Goal: Task Accomplishment & Management: Complete application form

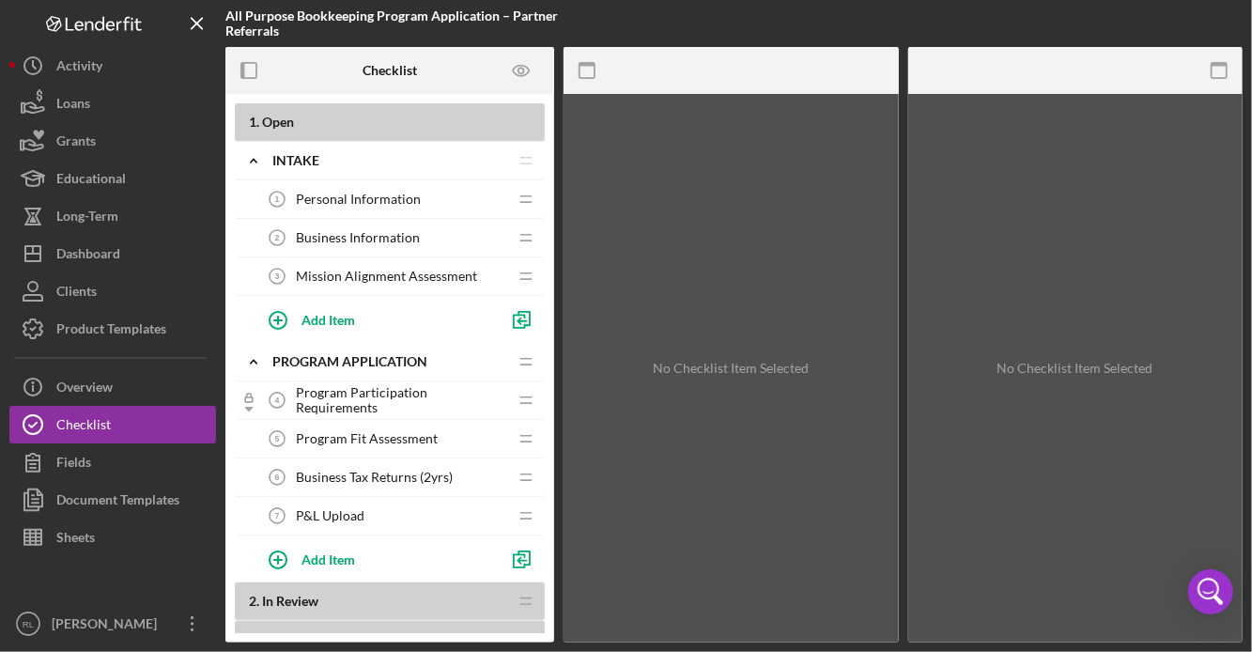
scroll to position [1931, 0]
click at [429, 272] on span "Mission Alignment Assessment" at bounding box center [386, 276] width 181 height 15
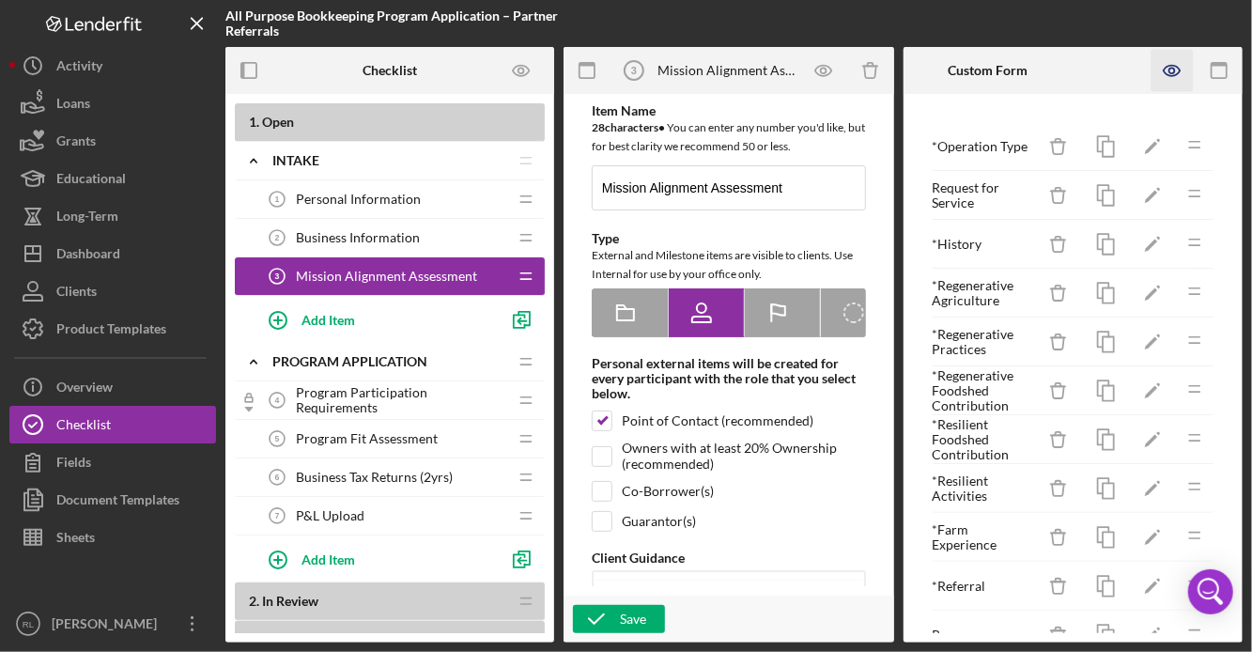
click at [1176, 70] on icon "button" at bounding box center [1172, 71] width 42 height 42
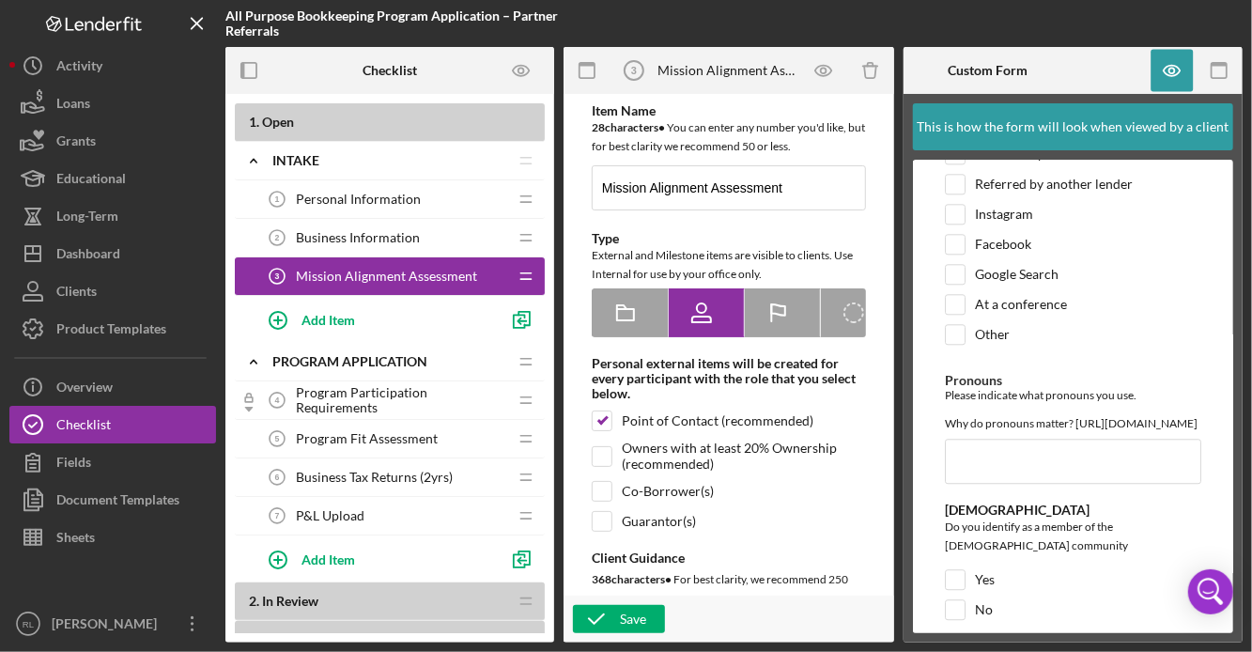
scroll to position [2313, 0]
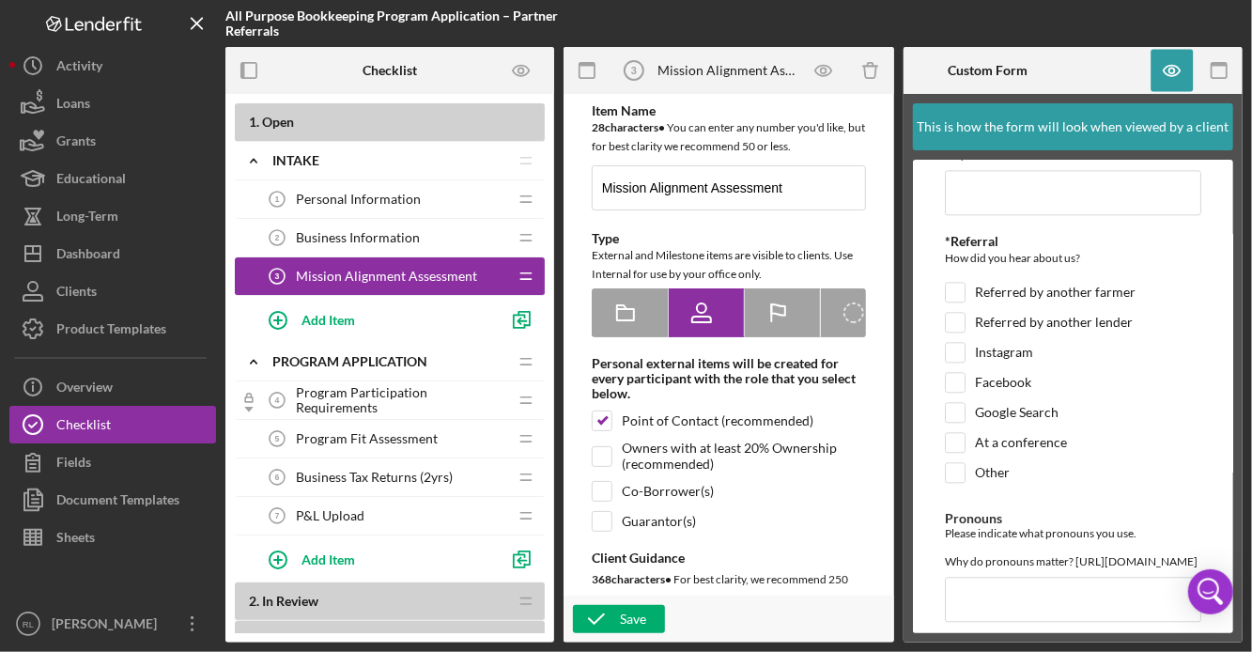
click at [345, 407] on span "Program Participation Requirements" at bounding box center [401, 400] width 211 height 30
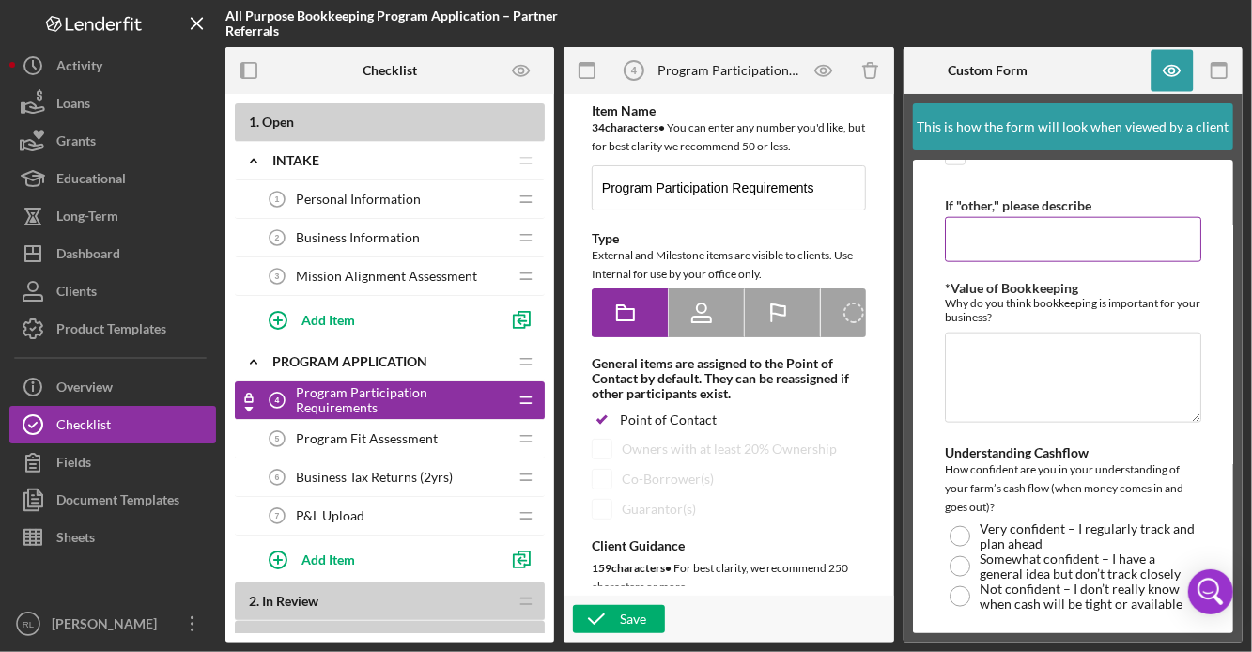
scroll to position [1155, 0]
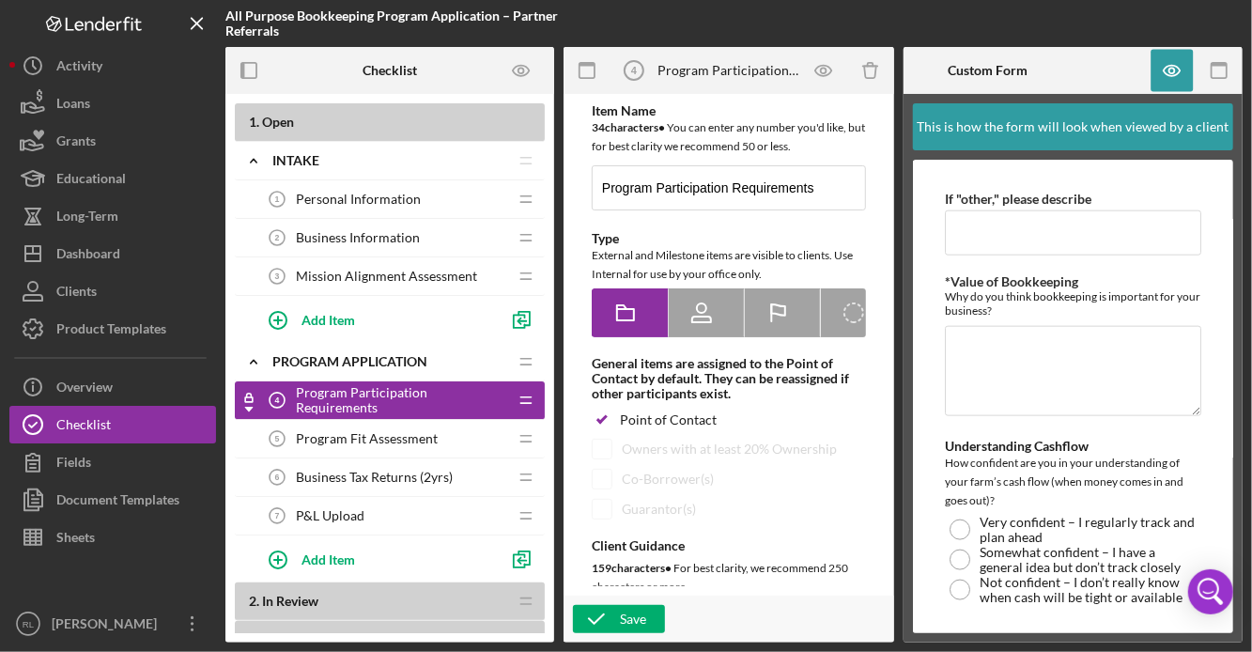
click at [410, 433] on span "Program Fit Assessment" at bounding box center [367, 438] width 142 height 15
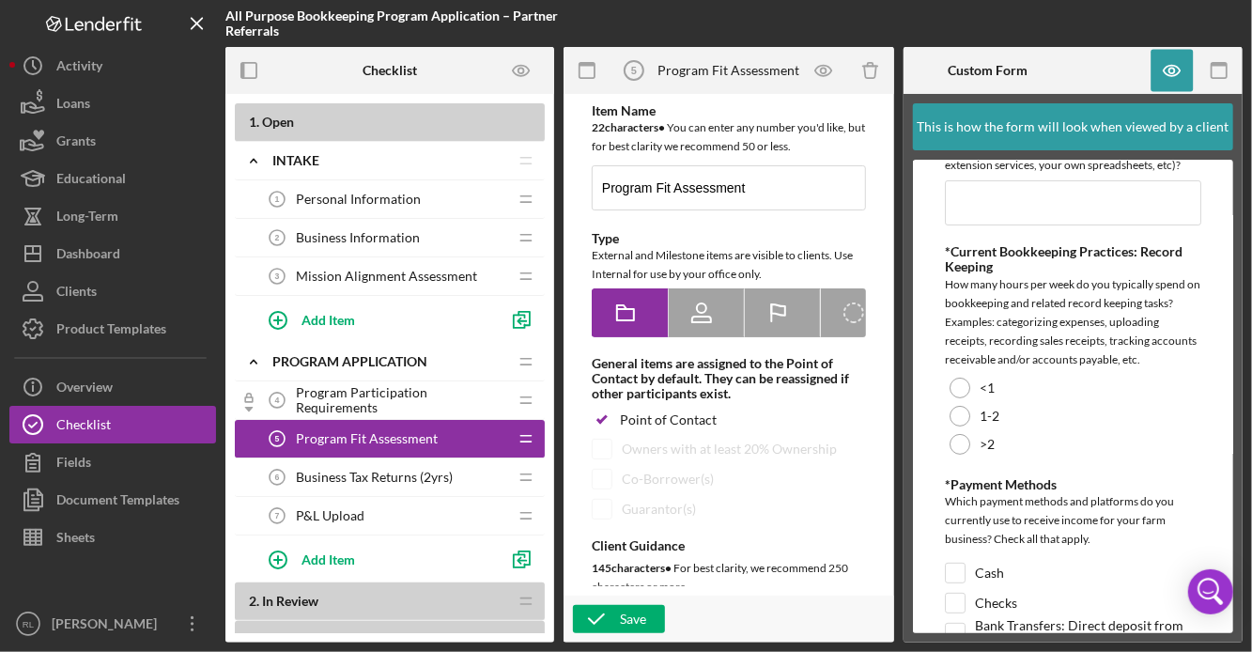
scroll to position [214, 0]
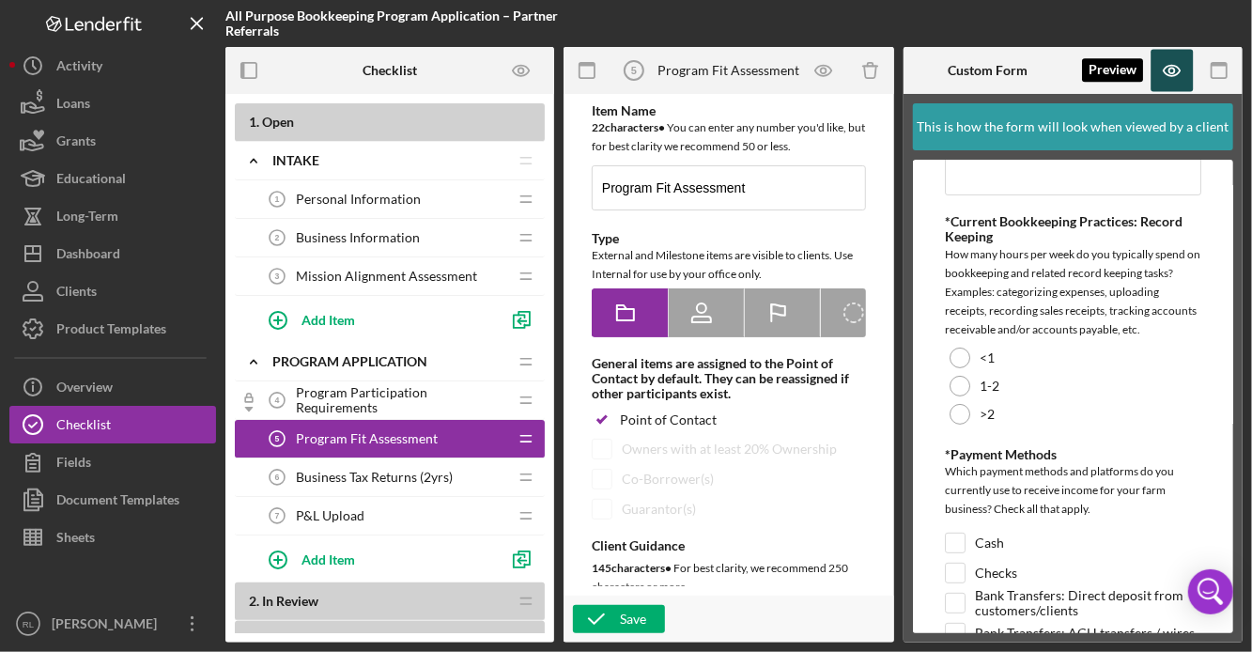
click at [1183, 79] on icon "button" at bounding box center [1172, 71] width 42 height 42
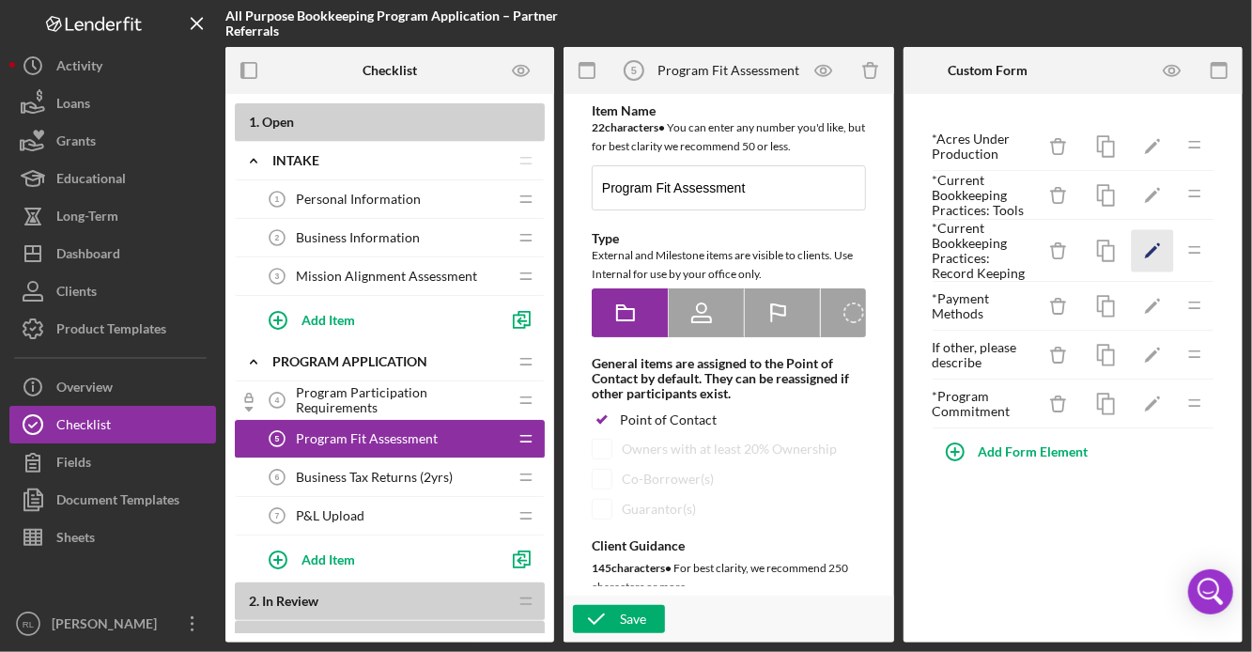
click at [1154, 256] on icon "Icon/Edit" at bounding box center [1152, 251] width 42 height 42
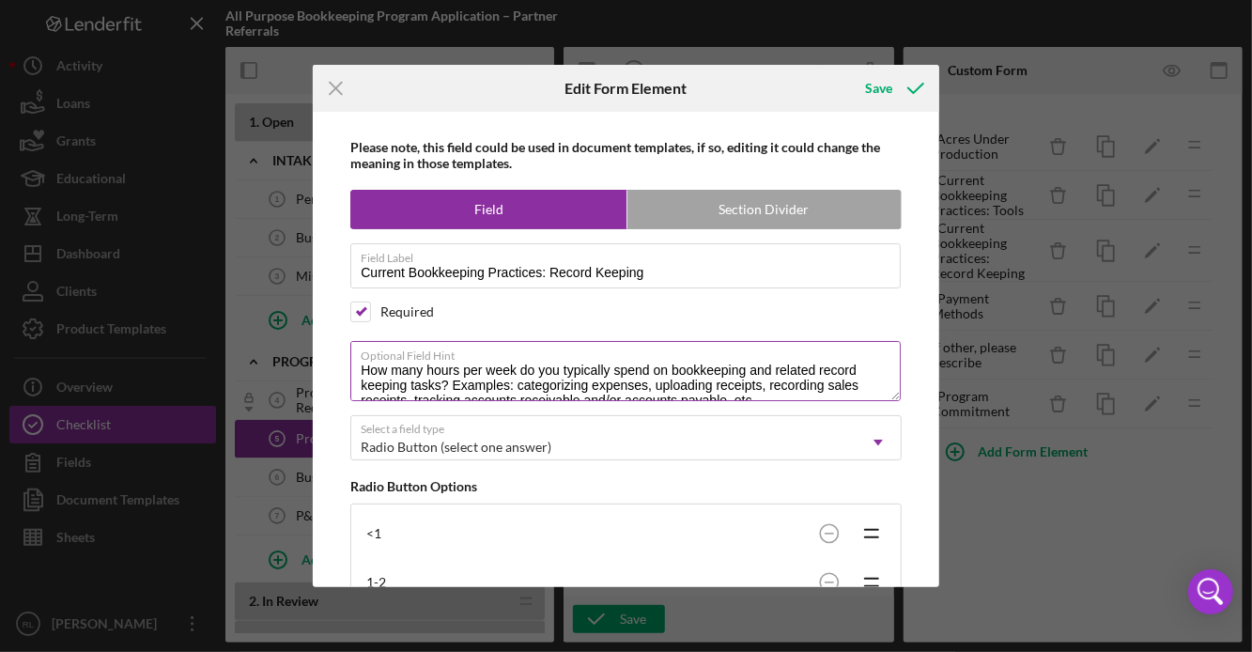
scroll to position [14, 0]
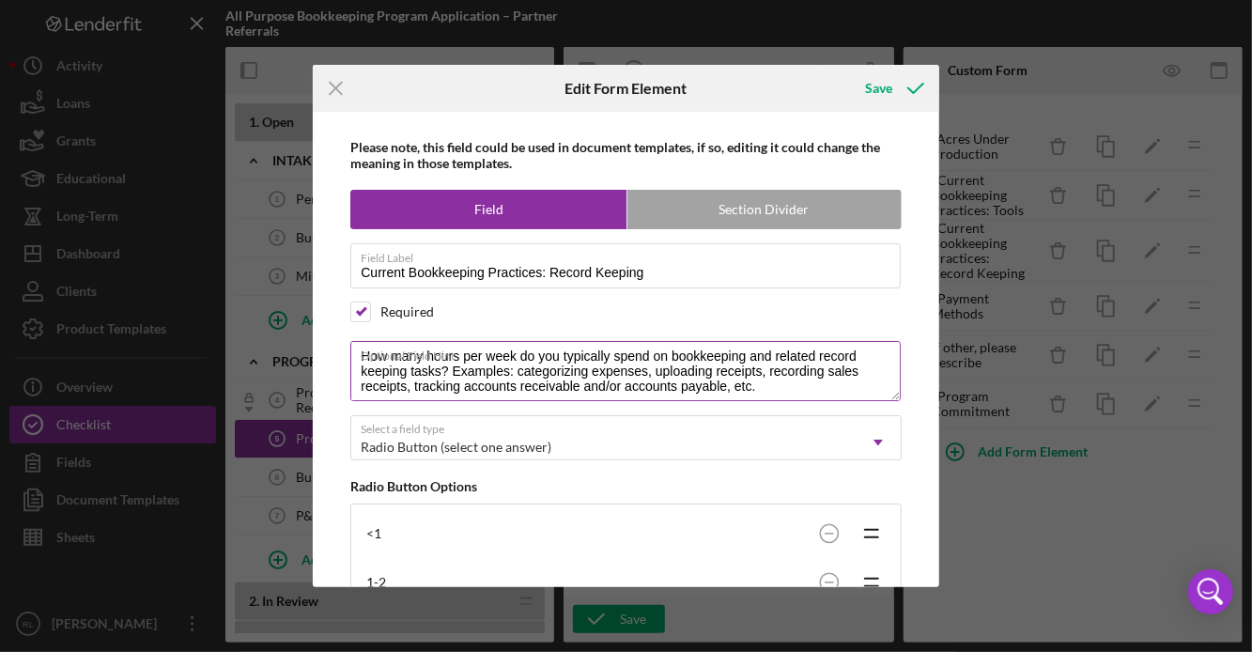
click at [517, 375] on textarea "How many hours per week do you typically spend on bookkeeping and related recor…" at bounding box center [625, 371] width 550 height 60
type textarea "How many hours per week do you typically spend on bookkeeping and related recor…"
click at [898, 87] on icon "submit" at bounding box center [915, 88] width 47 height 47
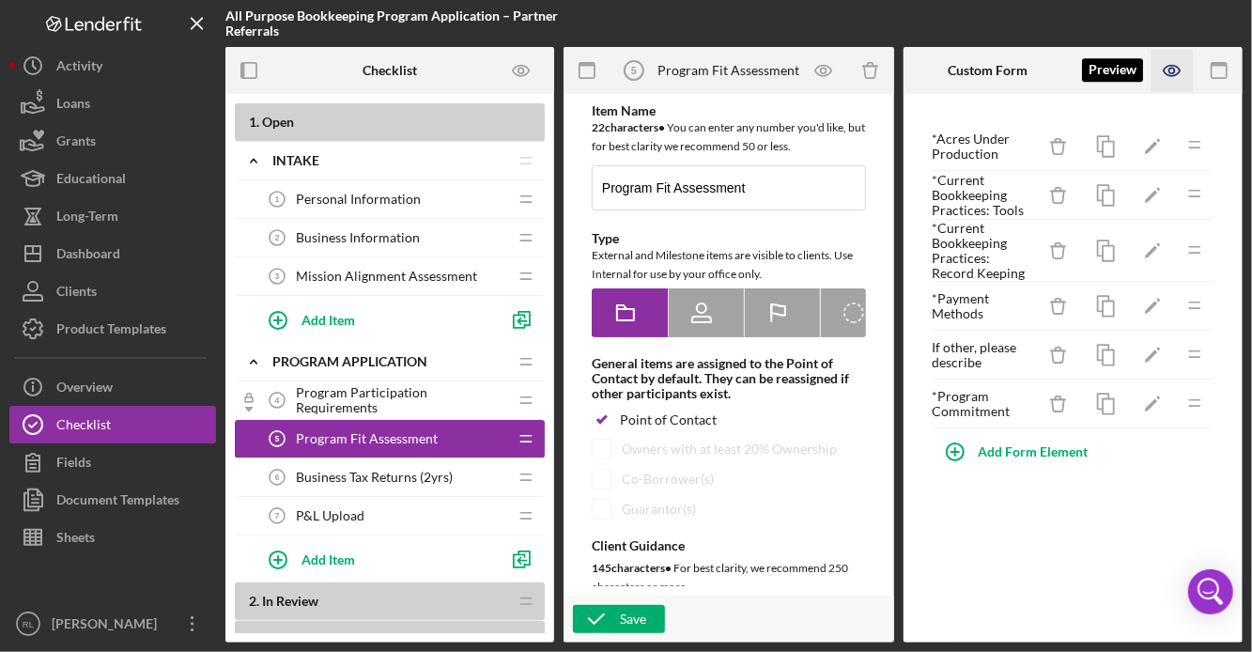
click at [1178, 68] on icon "button" at bounding box center [1171, 71] width 16 height 10
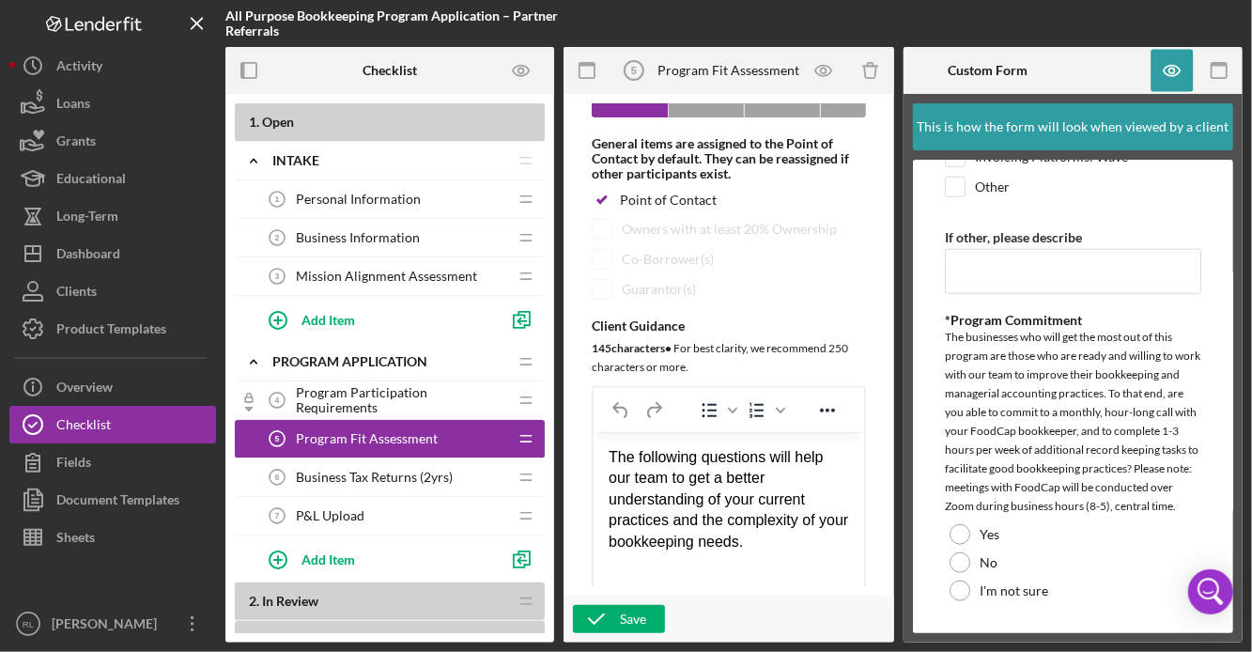
scroll to position [295, 0]
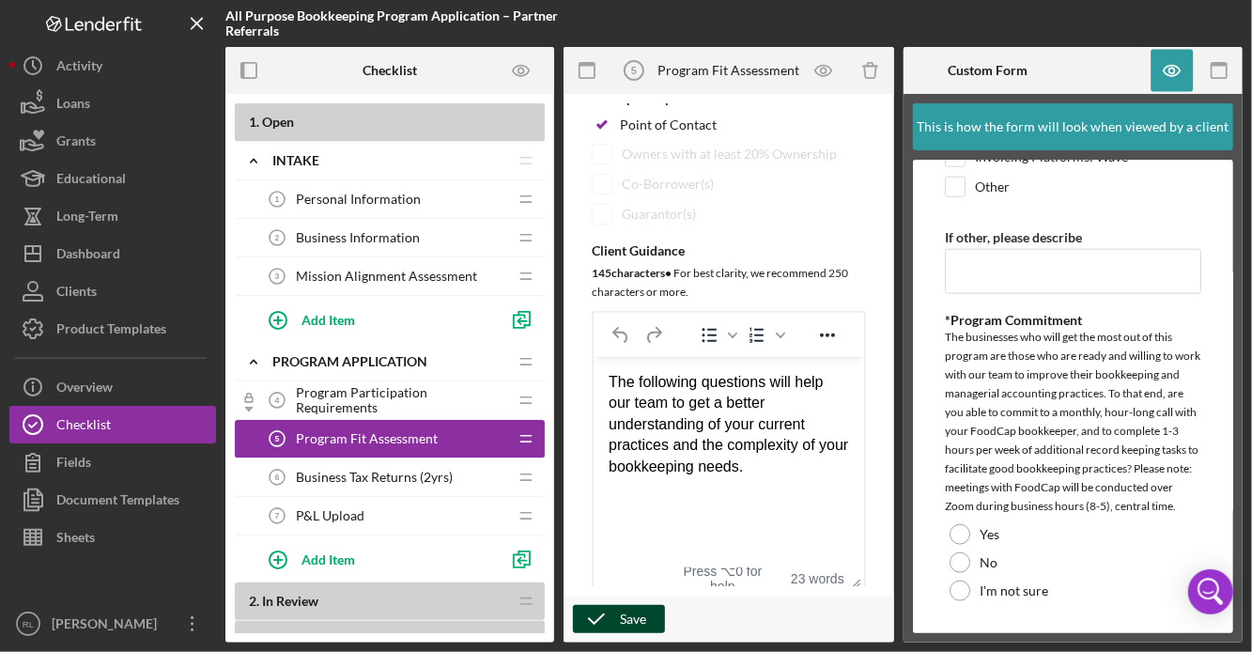
click at [623, 623] on div "Save" at bounding box center [633, 619] width 26 height 28
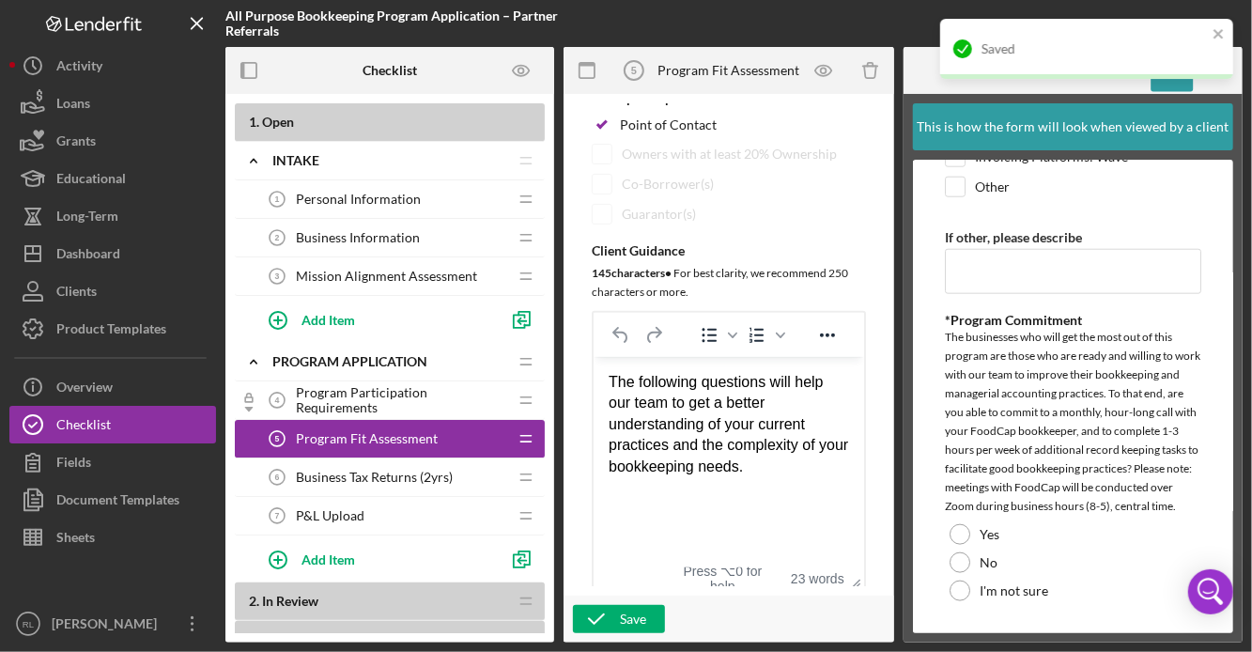
click at [397, 401] on span "Program Participation Requirements" at bounding box center [401, 400] width 211 height 30
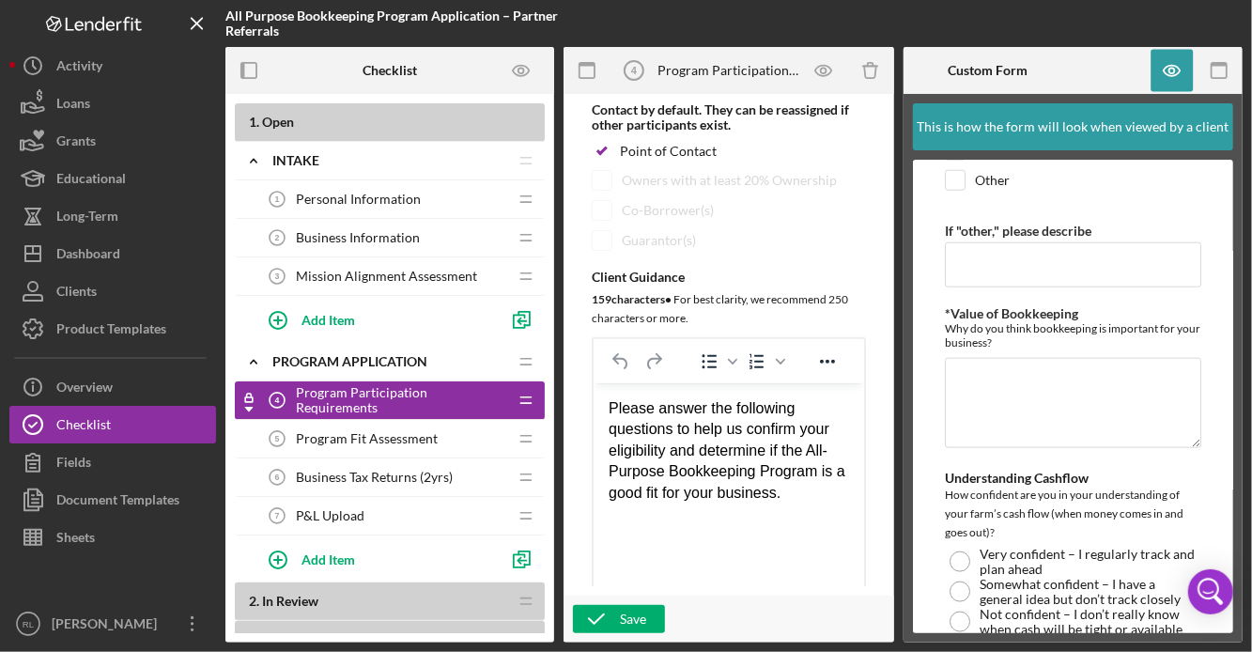
scroll to position [272, 0]
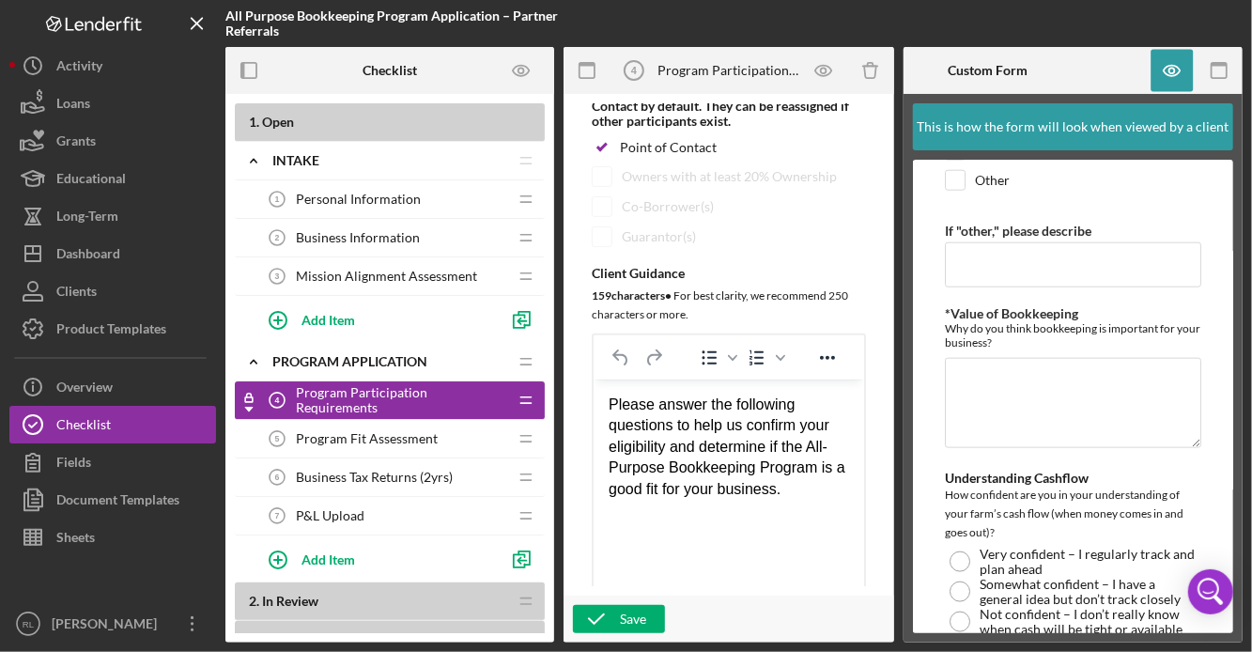
click at [359, 477] on span "Business Tax Returns (2yrs)" at bounding box center [374, 476] width 157 height 15
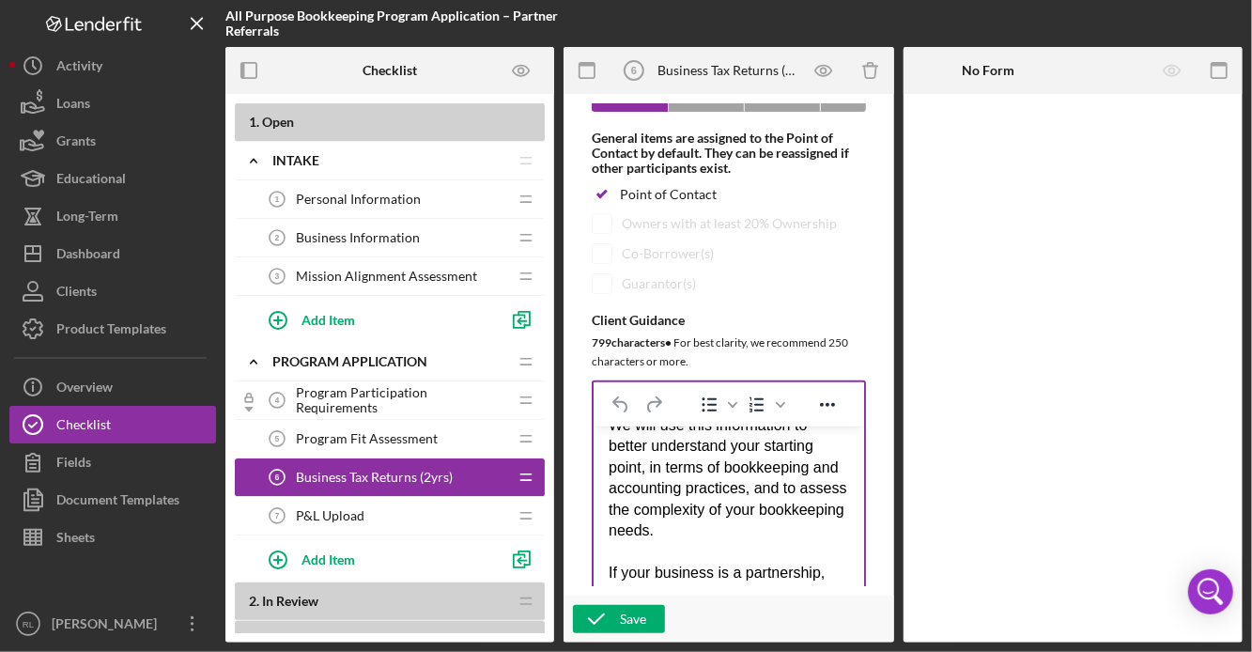
scroll to position [19, 0]
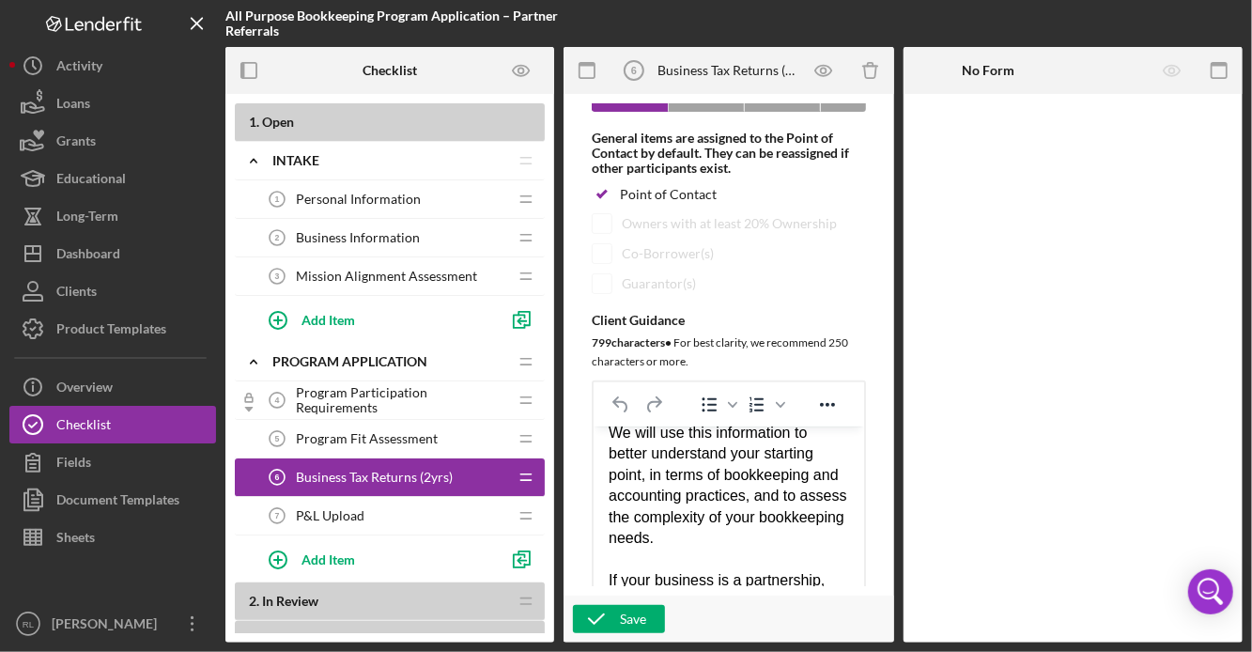
click at [412, 522] on div "P&L Upload 7 P&L Upload" at bounding box center [382, 516] width 249 height 38
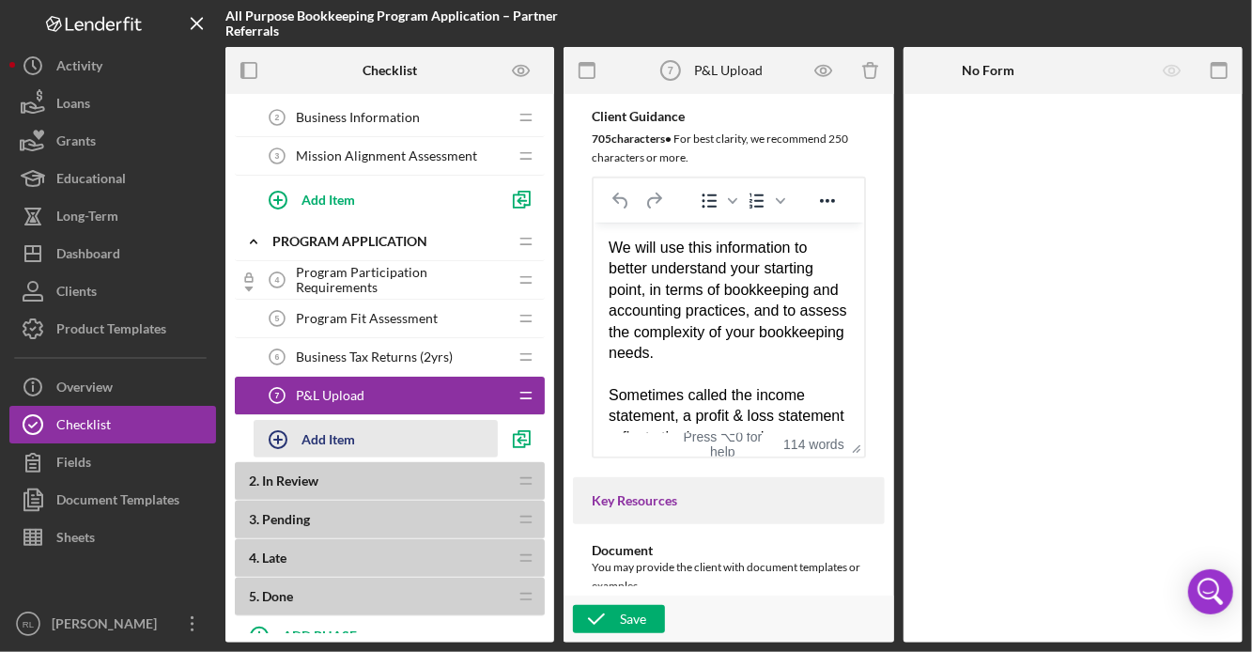
scroll to position [189, 0]
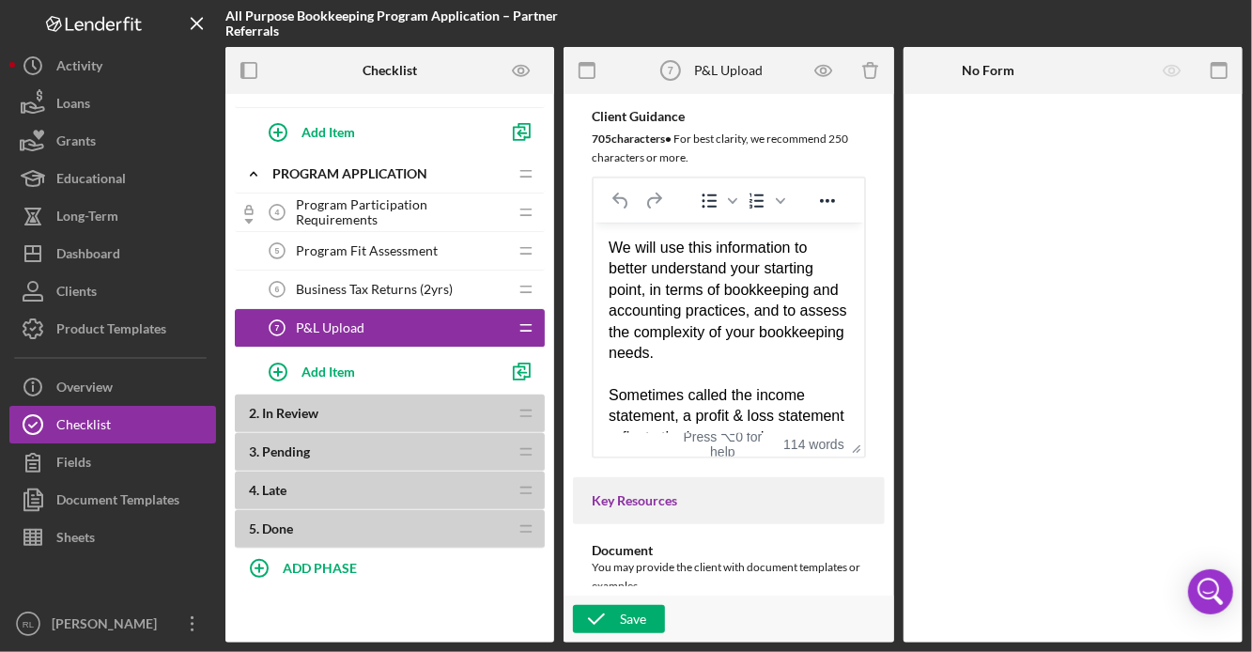
click at [369, 502] on div "4 . Late Icon/Drag" at bounding box center [390, 490] width 310 height 38
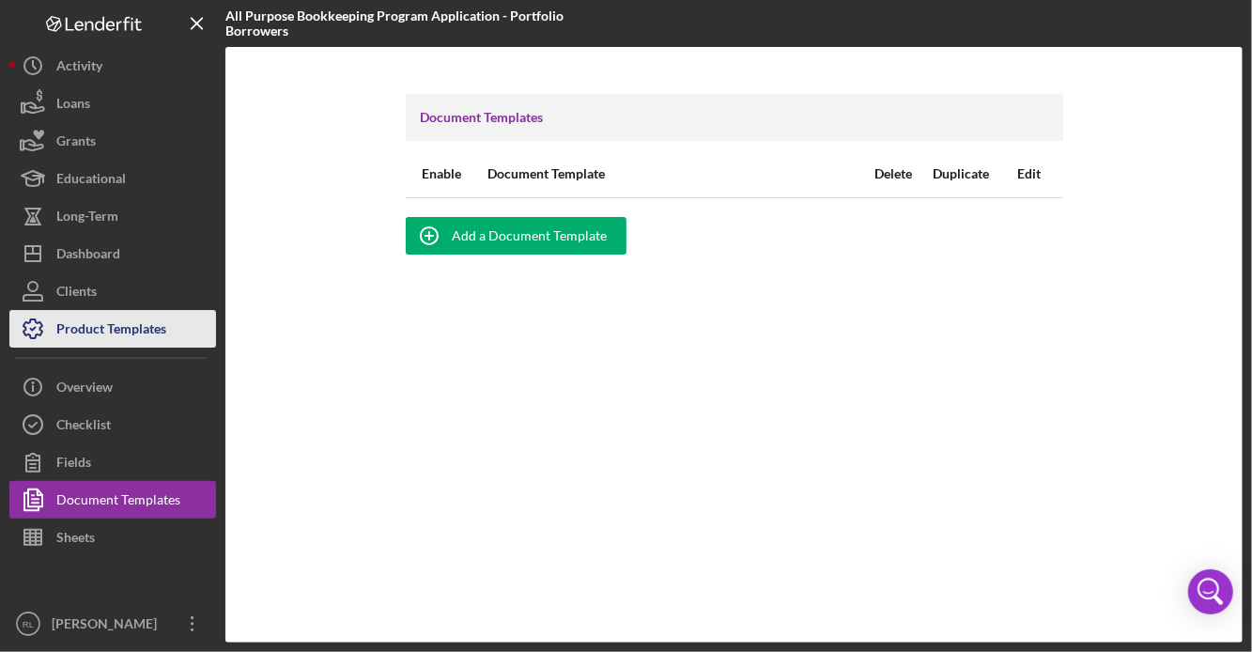
click at [142, 330] on div "Product Templates" at bounding box center [111, 331] width 110 height 42
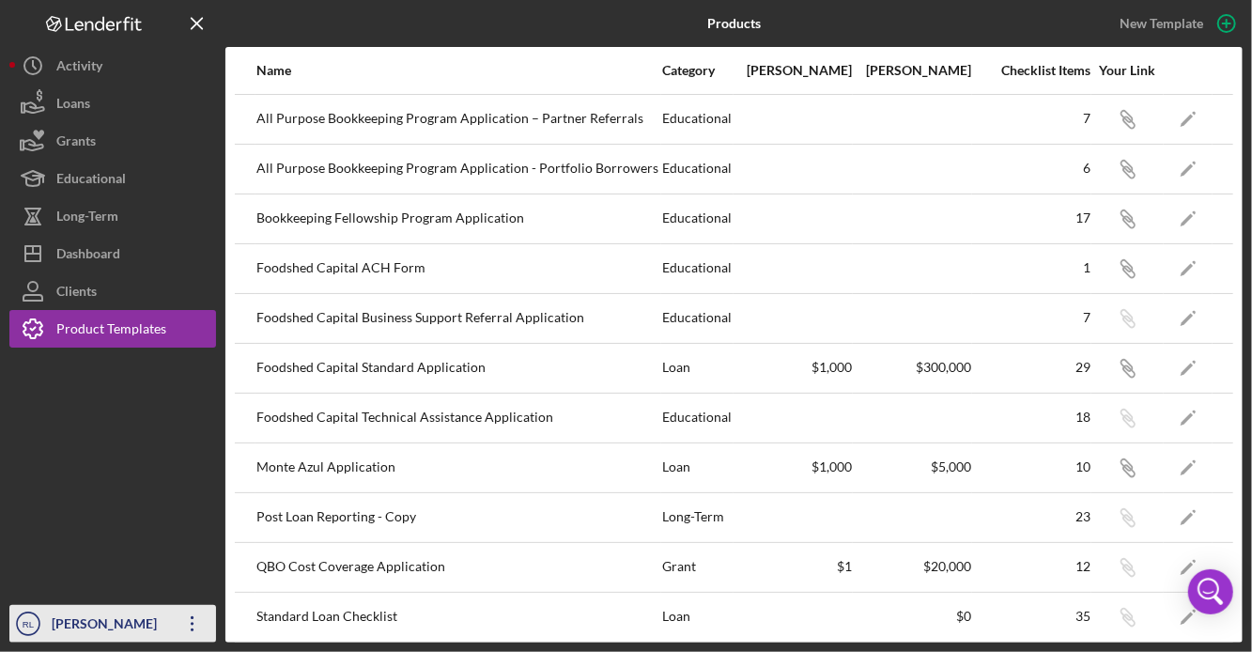
click at [193, 622] on icon "Icon/Overflow" at bounding box center [192, 623] width 47 height 47
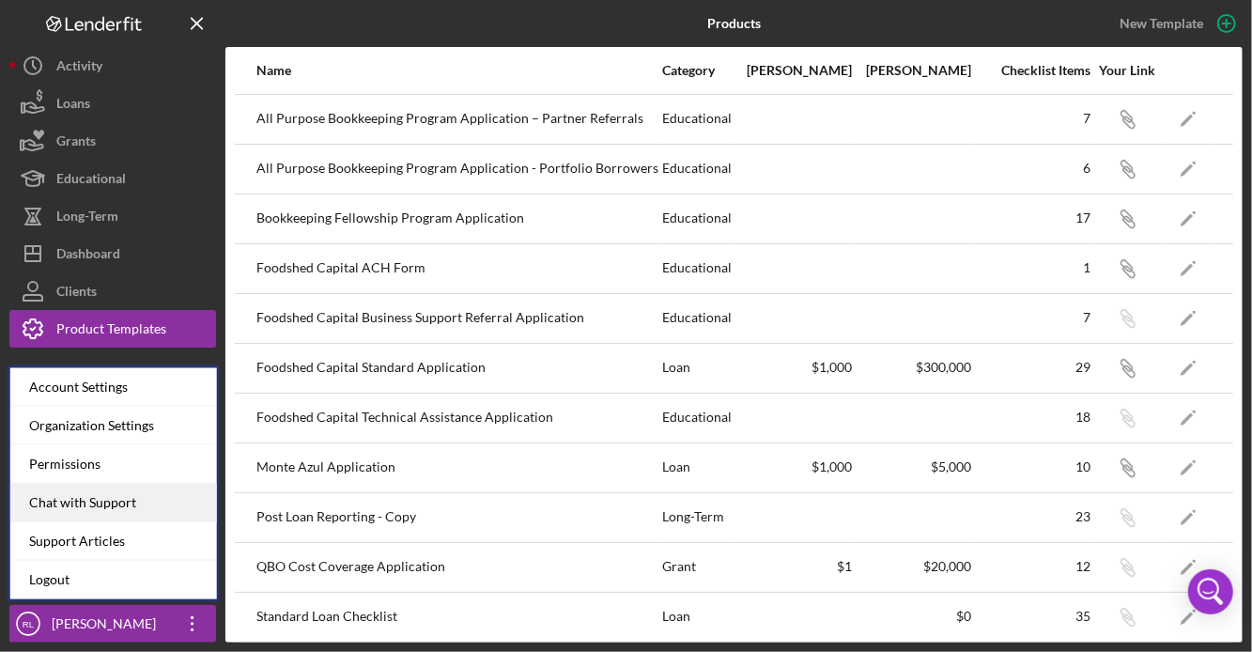
click at [186, 497] on div "Chat with Support" at bounding box center [113, 503] width 207 height 38
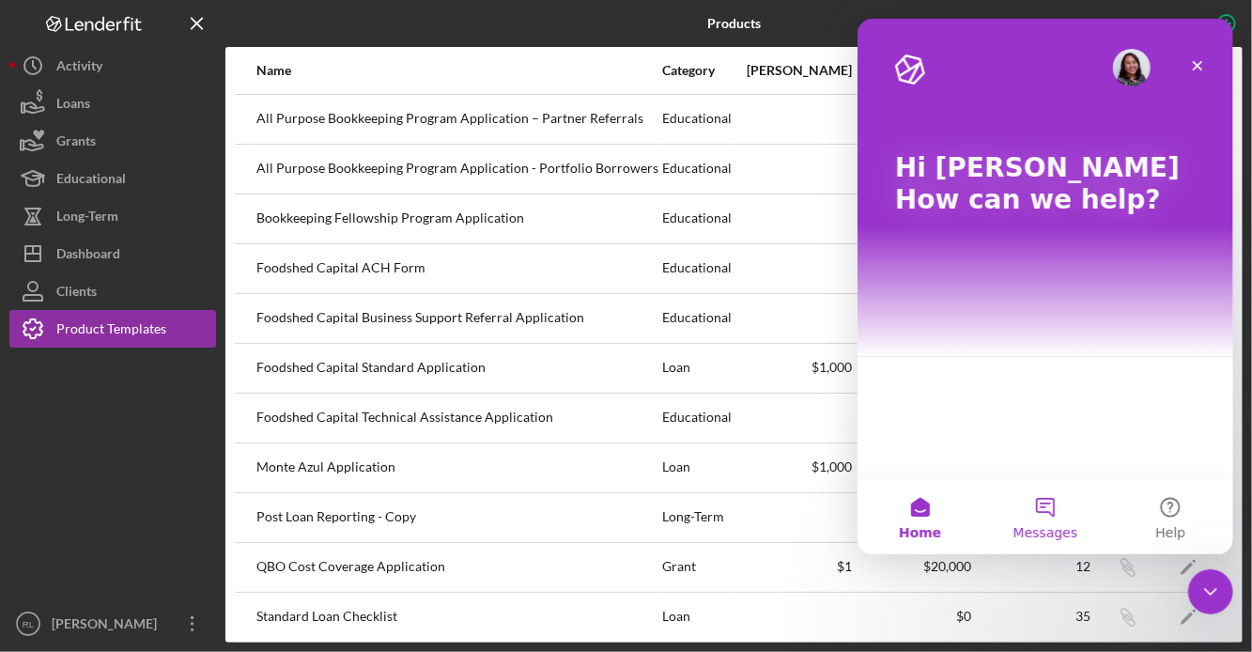
click at [1046, 518] on button "Messages" at bounding box center [1043, 516] width 125 height 75
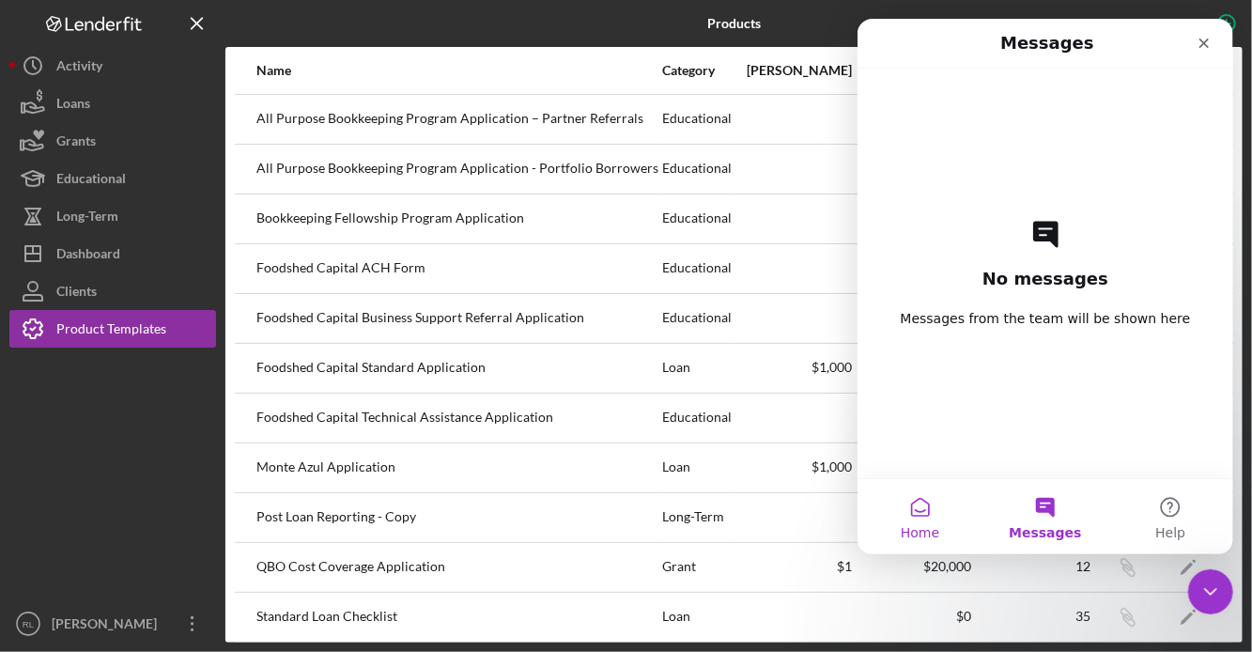
click at [919, 512] on button "Home" at bounding box center [918, 516] width 125 height 75
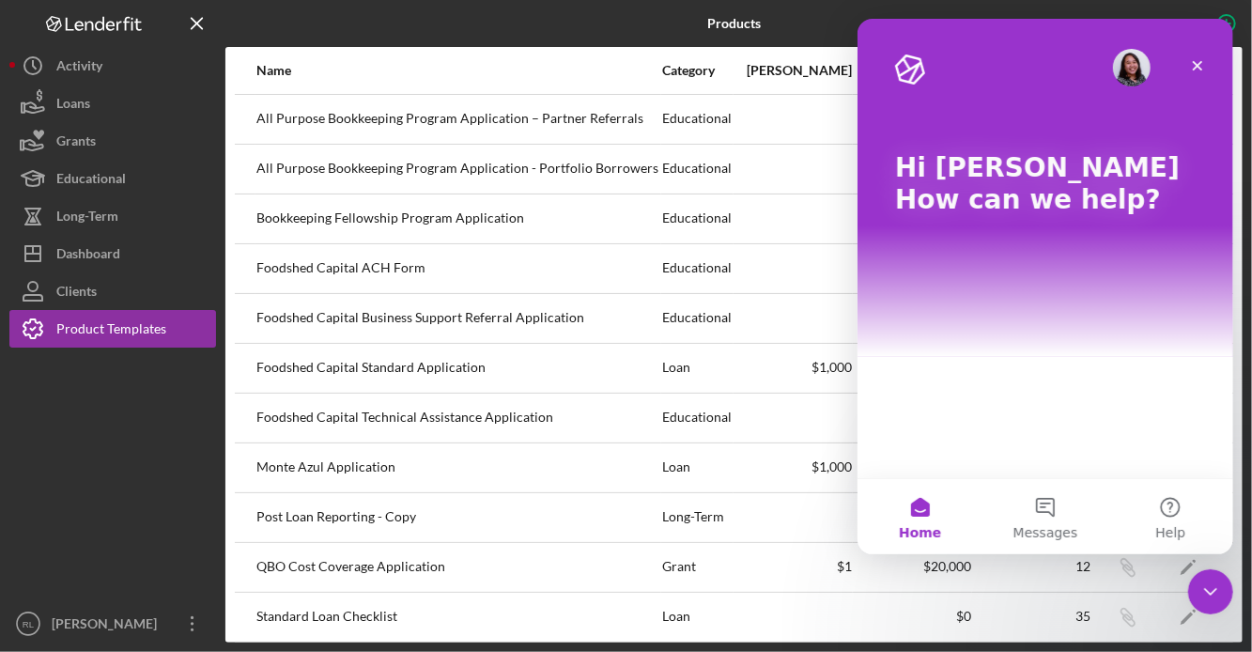
click at [1054, 325] on div "Hi [PERSON_NAME] 👋 How can we help?" at bounding box center [1044, 188] width 338 height 338
click at [980, 378] on div "Hi [PERSON_NAME] 👋 How can we help?" at bounding box center [1044, 248] width 376 height 459
click at [1042, 510] on button "Messages" at bounding box center [1043, 516] width 125 height 75
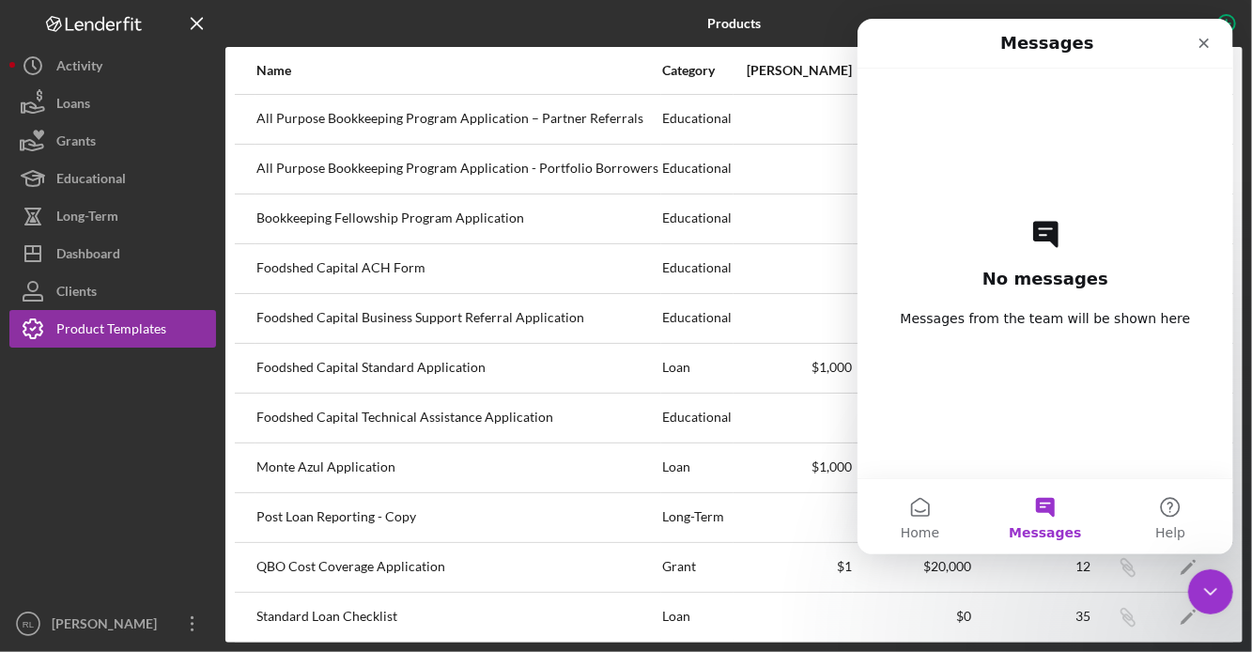
click at [1047, 399] on div "No messages Messages from the team will be shown here" at bounding box center [1044, 273] width 310 height 409
click at [921, 510] on button "Home" at bounding box center [918, 516] width 125 height 75
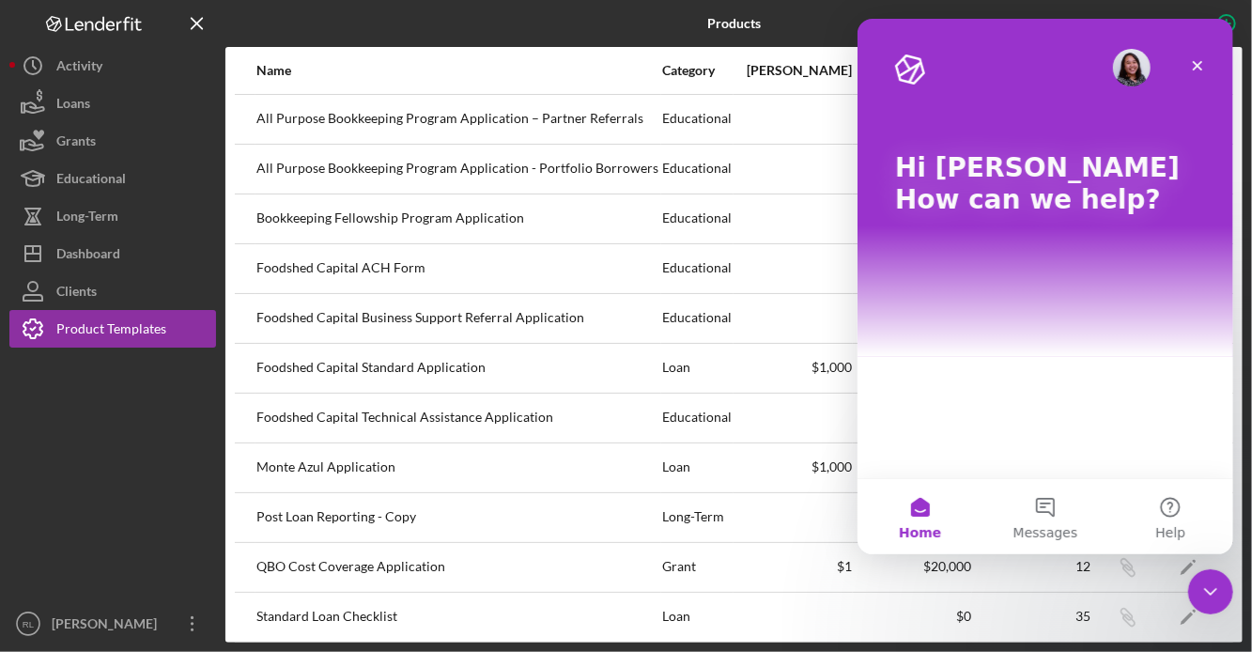
click at [1050, 290] on div "Hi [PERSON_NAME] 👋 How can we help?" at bounding box center [1044, 188] width 338 height 338
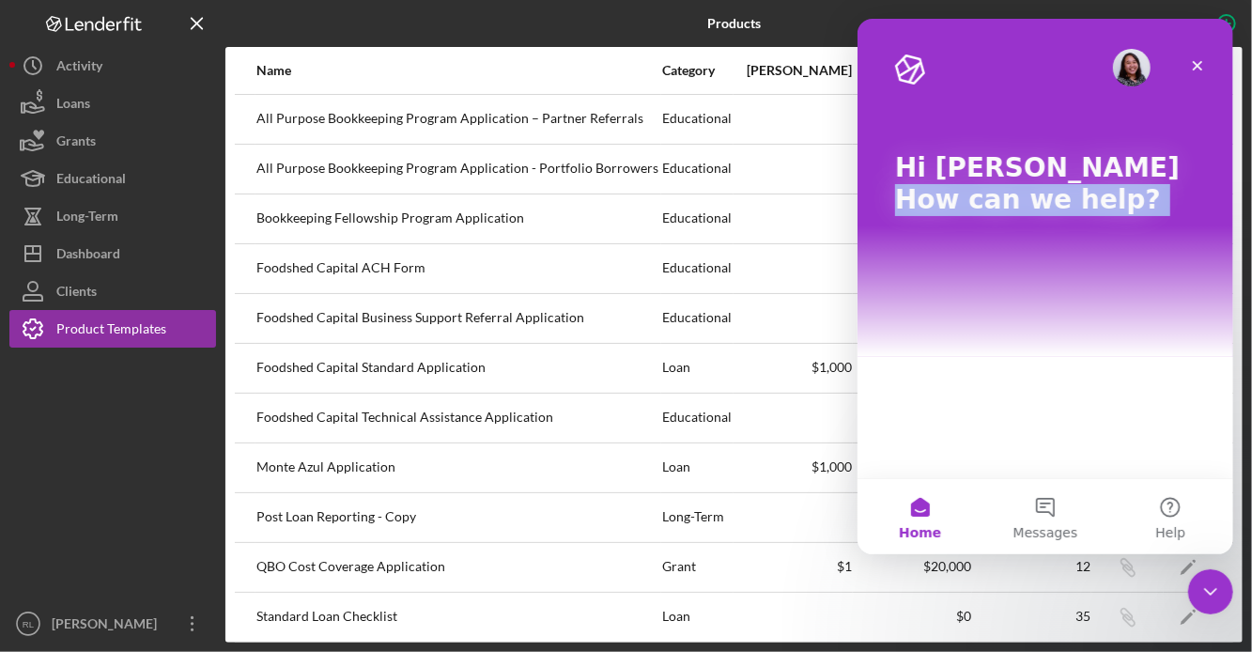
click at [1050, 290] on div "Hi [PERSON_NAME] 👋 How can we help?" at bounding box center [1044, 188] width 338 height 338
click at [909, 63] on img "Intercom messenger" at bounding box center [909, 69] width 30 height 30
click at [1137, 68] on img "Intercom messenger" at bounding box center [1131, 68] width 38 height 38
click at [1129, 328] on div "Hi [PERSON_NAME] 👋 How can we help?" at bounding box center [1044, 188] width 338 height 338
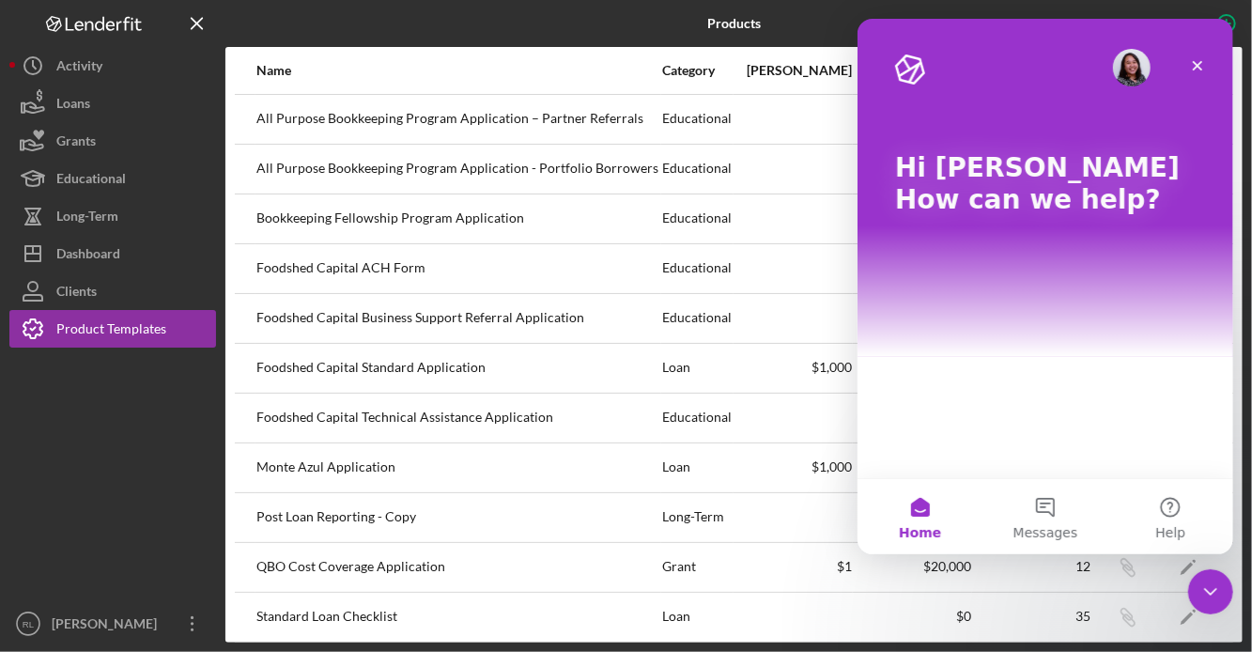
click at [1102, 418] on div "Hi [PERSON_NAME] 👋 How can we help?" at bounding box center [1044, 248] width 376 height 459
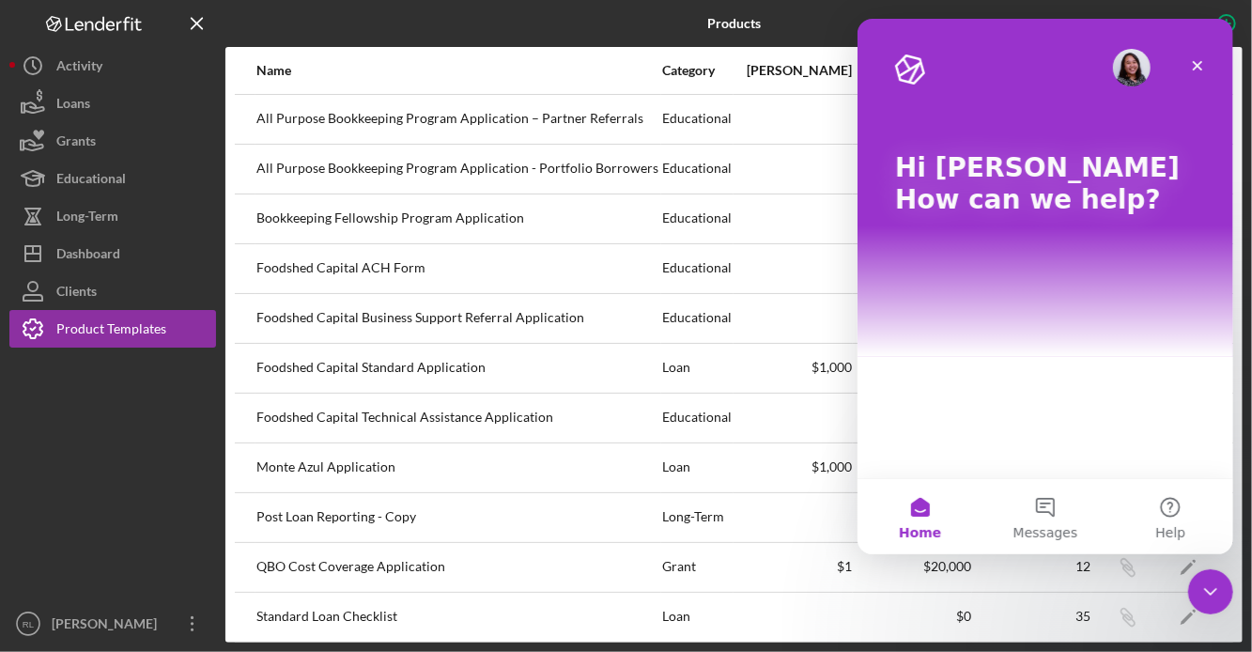
type textarea "C"
type textarea "I'd like to send an email to applicants who complete one of our 'product templa…"
click at [188, 631] on icon "Icon/Overflow" at bounding box center [192, 623] width 47 height 47
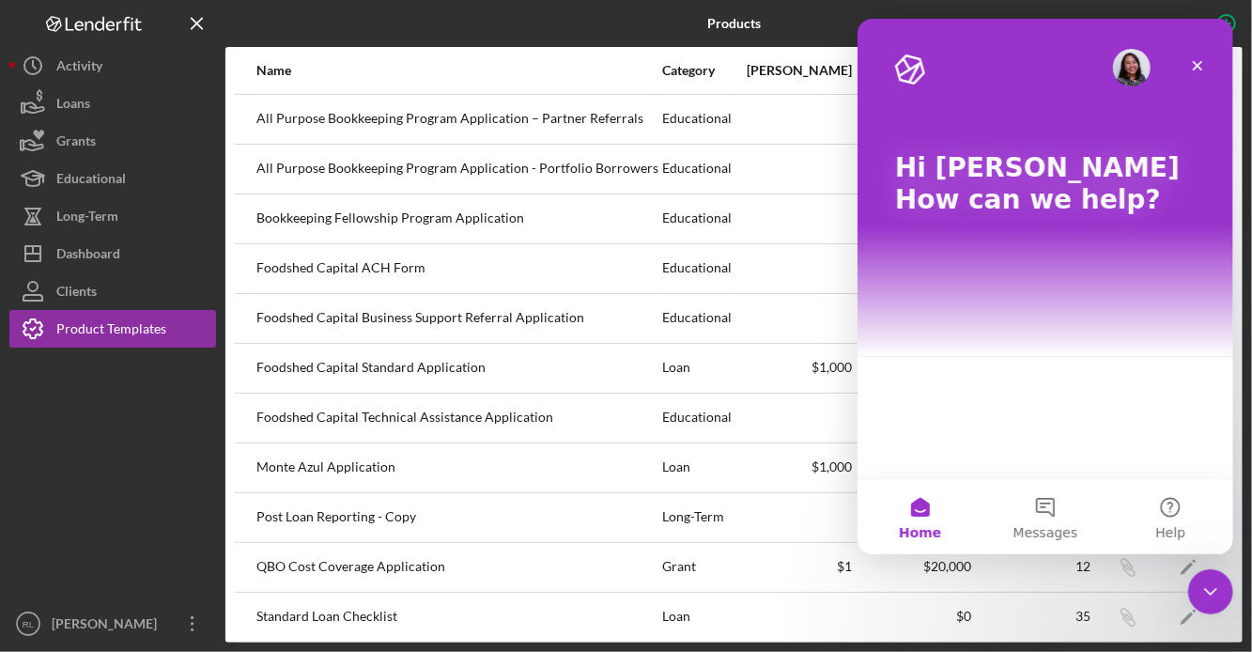
type textarea "where are 'email templates'? I do not see this. I see 'activity' loans, grants,…"
click at [706, 134] on div "Educational" at bounding box center [697, 119] width 70 height 47
click at [92, 300] on div "Clients" at bounding box center [76, 293] width 40 height 42
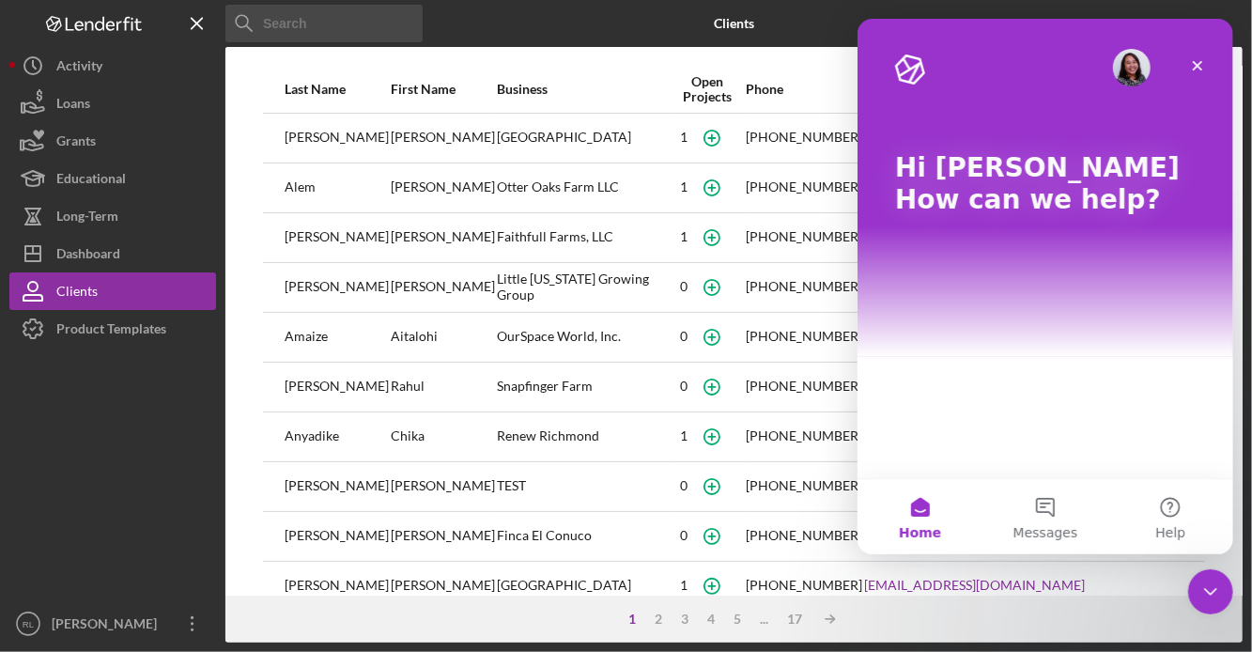
click at [1195, 68] on icon "Close" at bounding box center [1196, 65] width 15 height 15
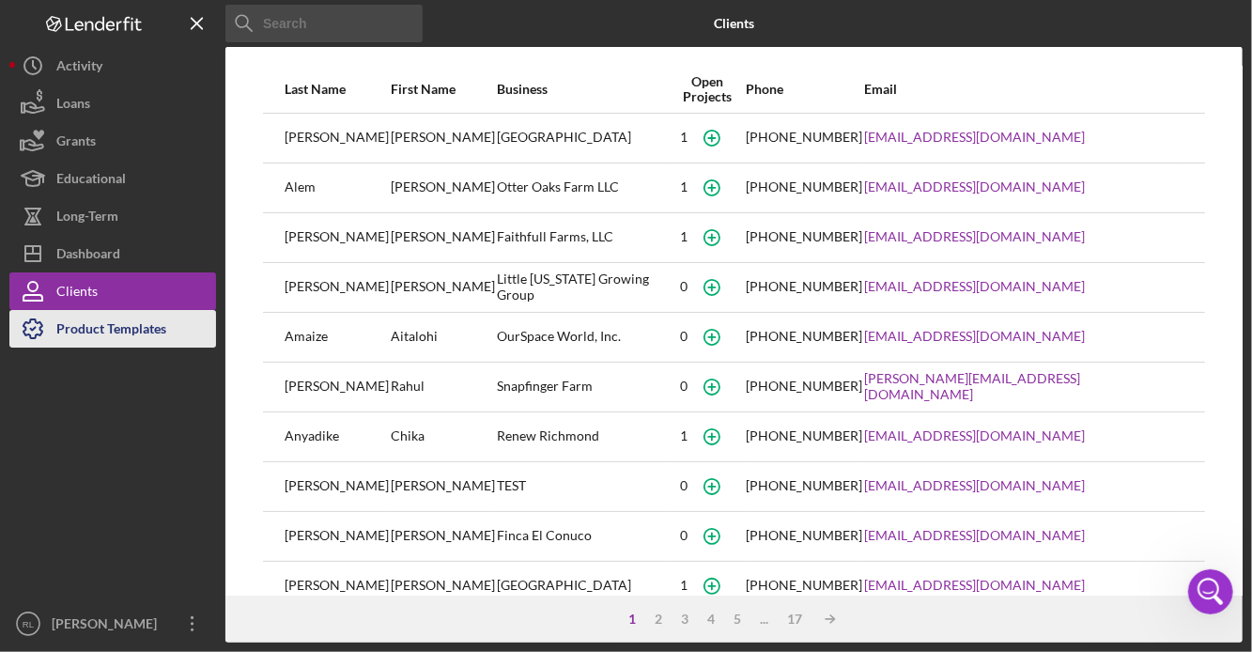
click at [145, 331] on div "Product Templates" at bounding box center [111, 331] width 110 height 42
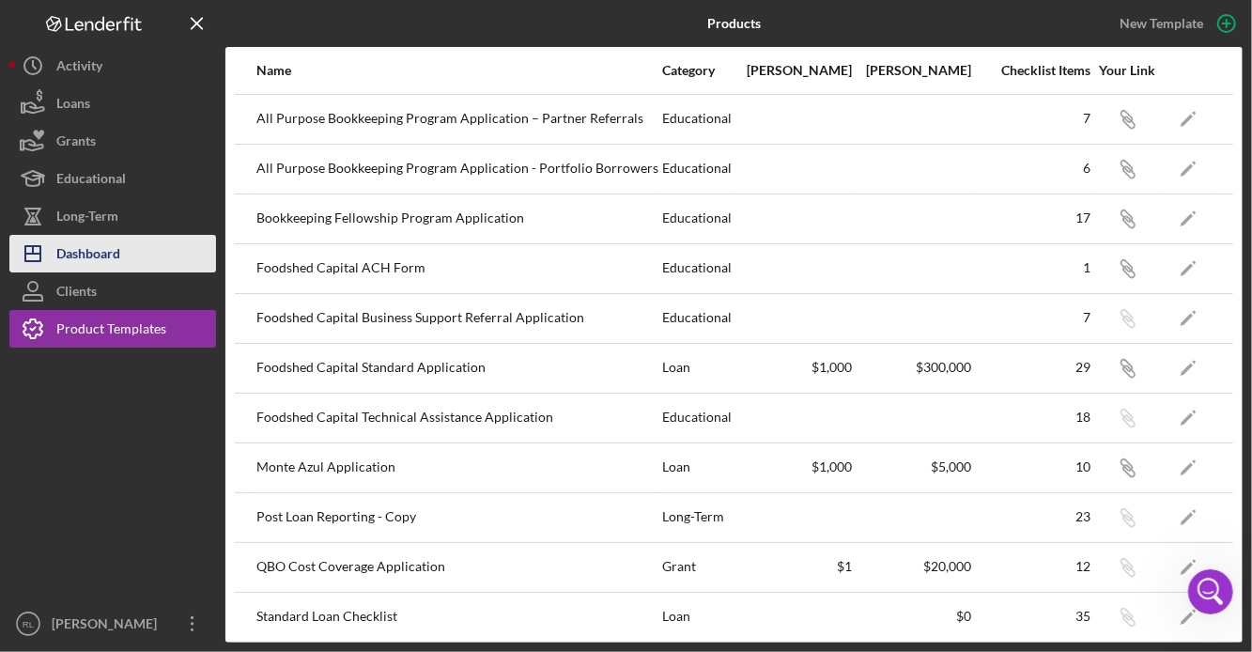
click at [82, 249] on div "Dashboard" at bounding box center [88, 256] width 64 height 42
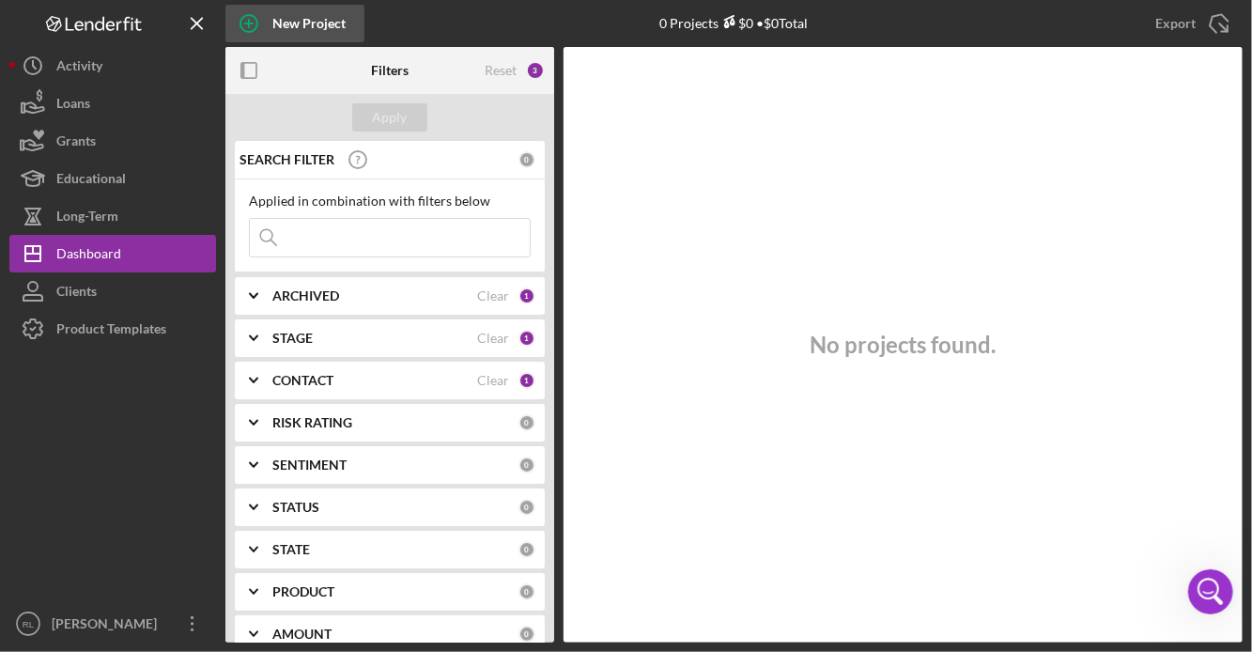
click at [247, 22] on icon "button" at bounding box center [248, 23] width 47 height 47
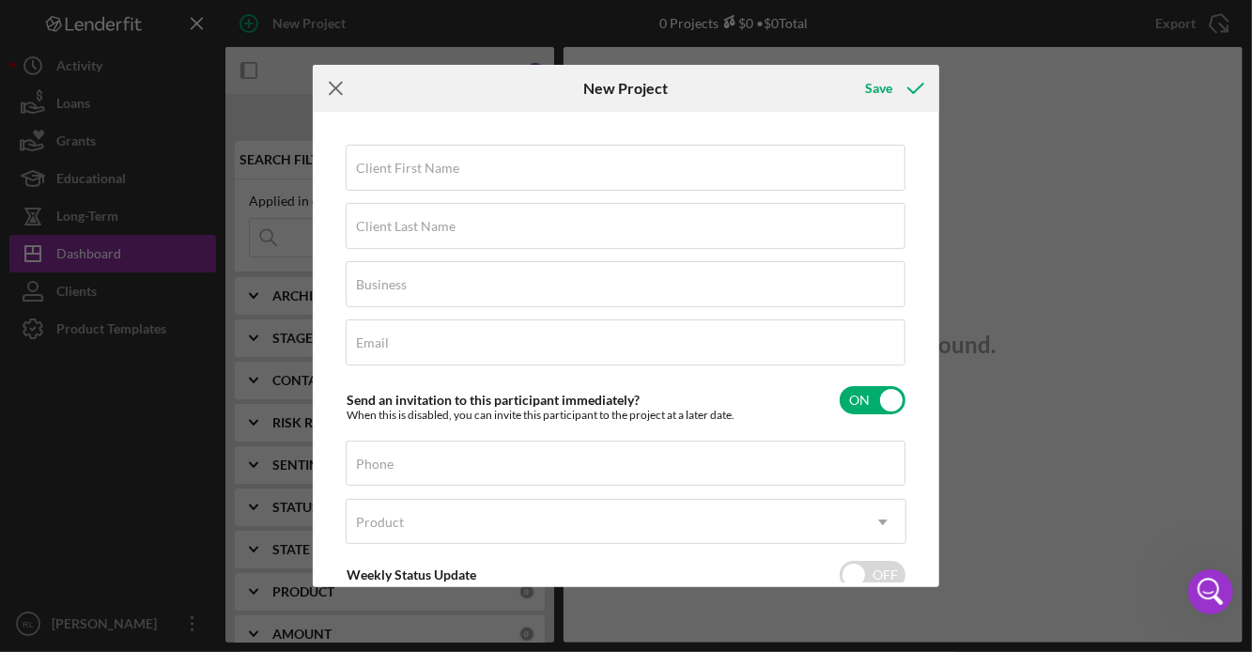
click at [332, 91] on line at bounding box center [336, 89] width 12 height 12
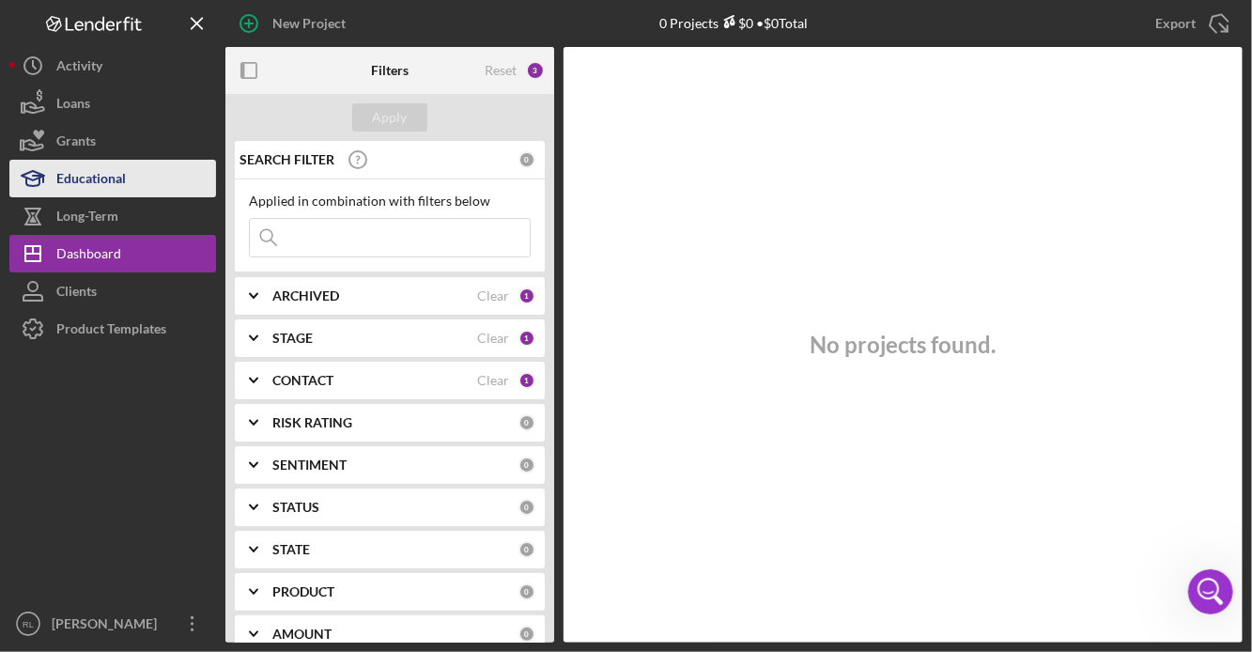
click at [108, 179] on div "Educational" at bounding box center [90, 181] width 69 height 42
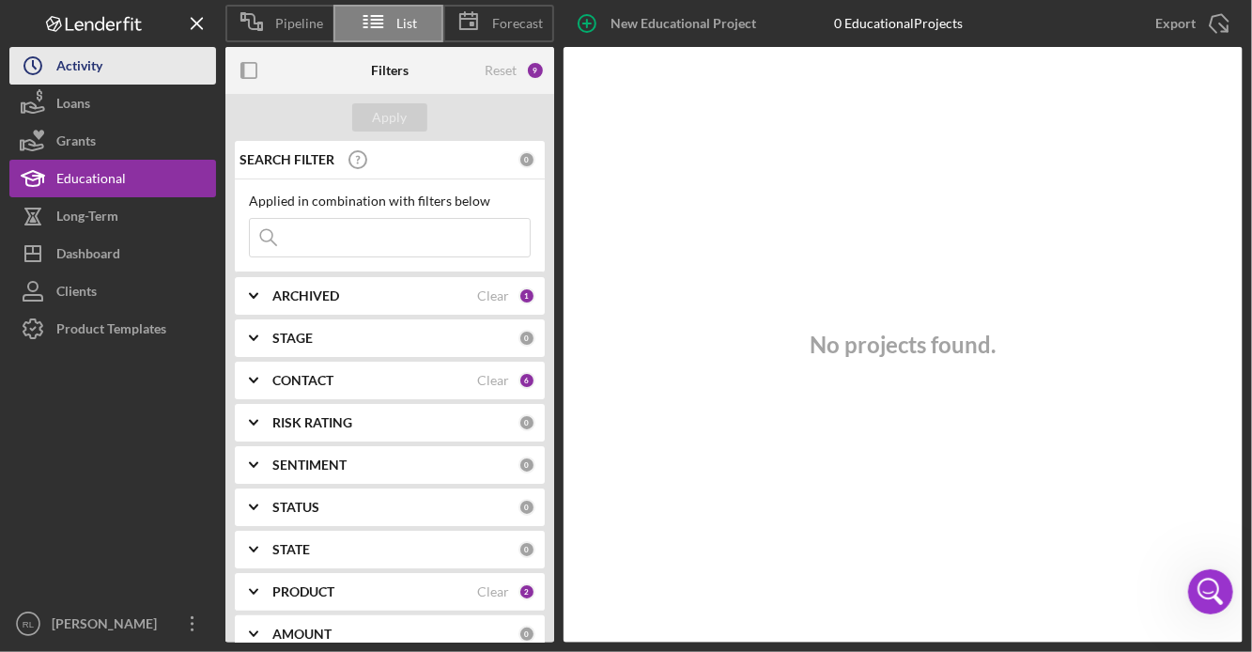
click at [60, 64] on div "Activity" at bounding box center [79, 68] width 46 height 42
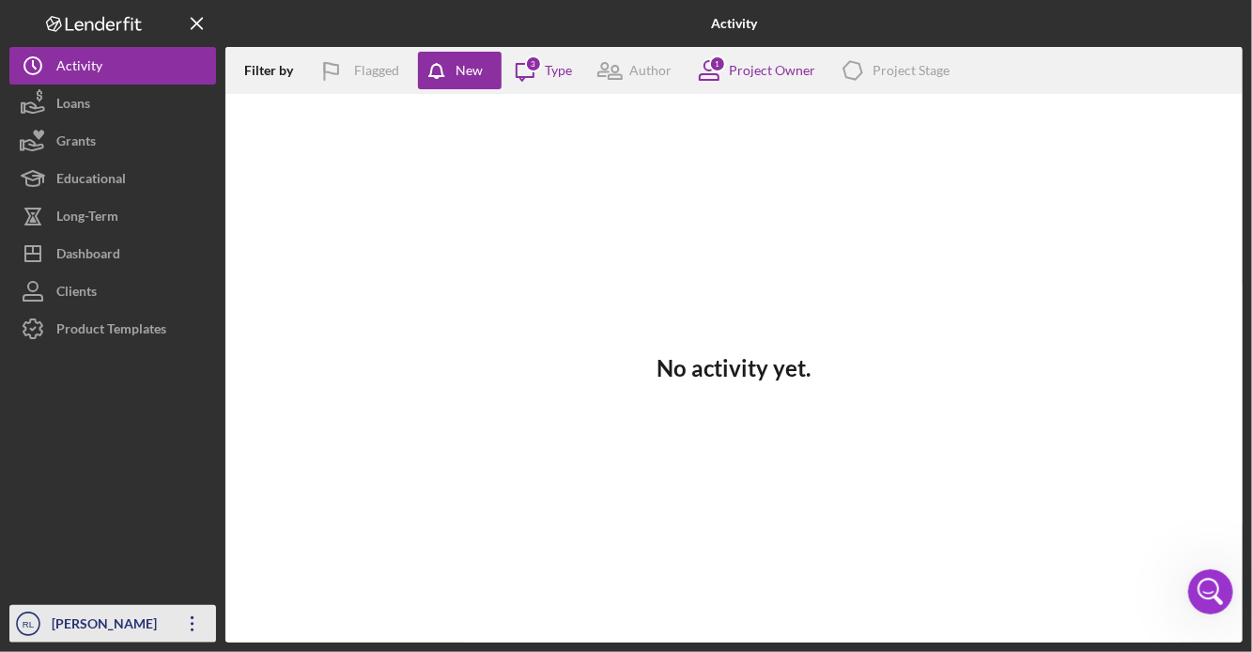
click at [189, 625] on icon "Icon/Overflow" at bounding box center [192, 623] width 47 height 47
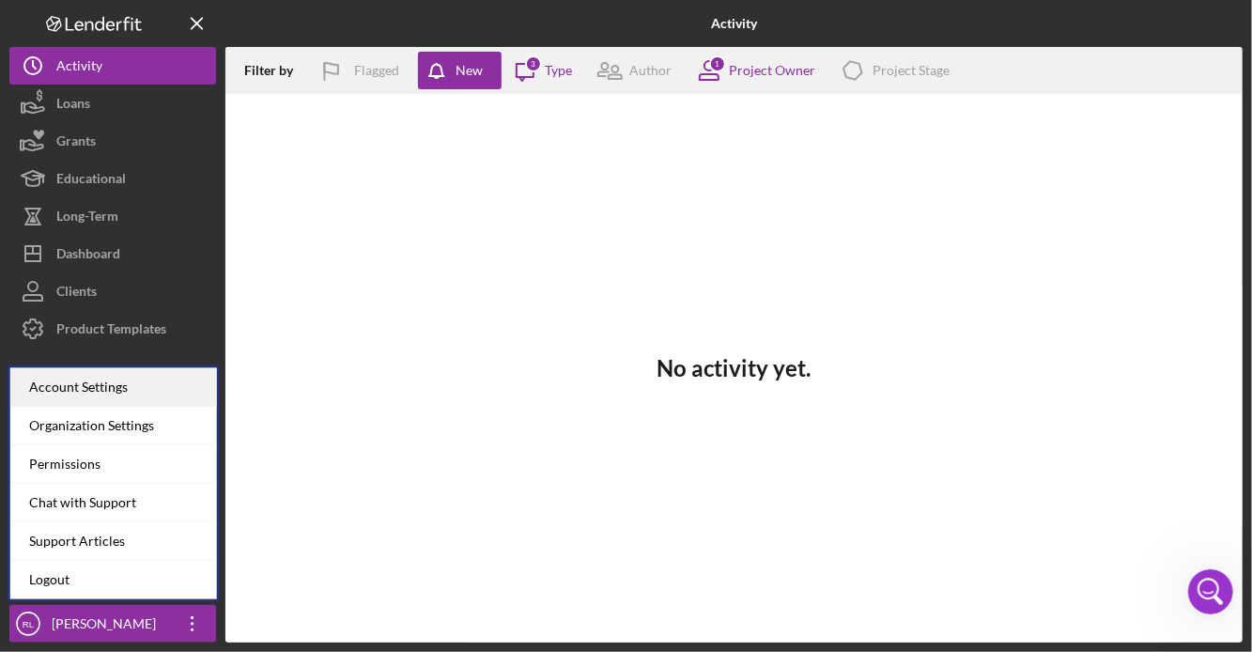
click at [165, 391] on div "Account Settings" at bounding box center [113, 387] width 207 height 38
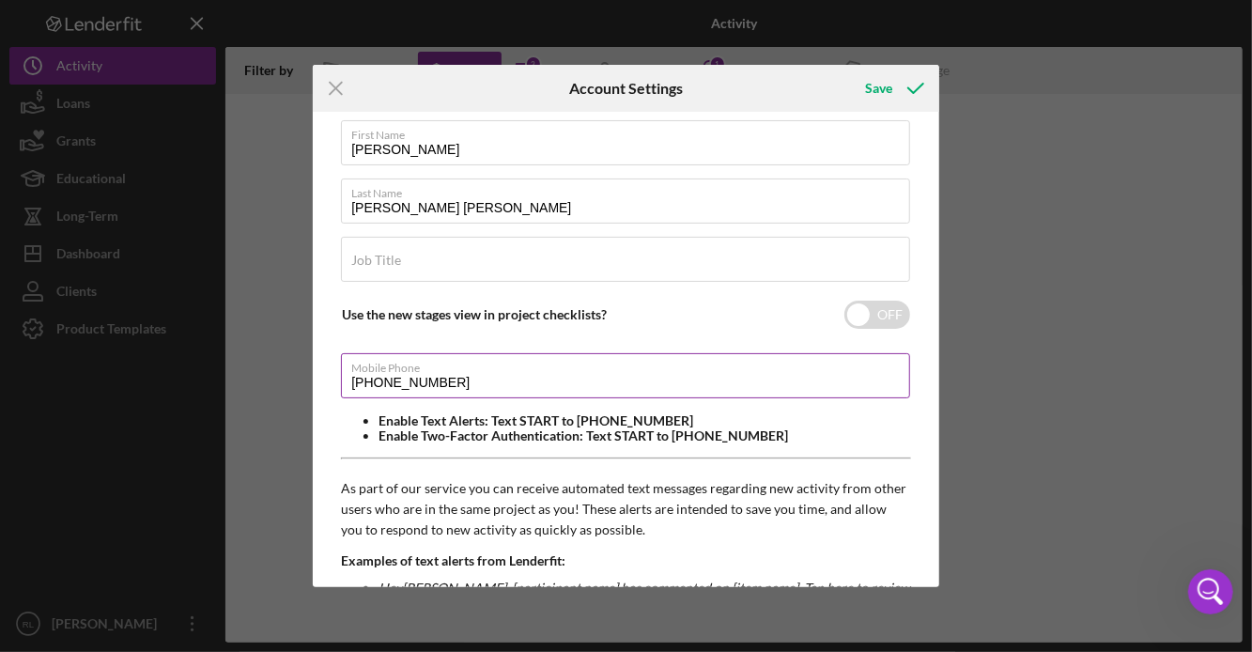
scroll to position [99, 0]
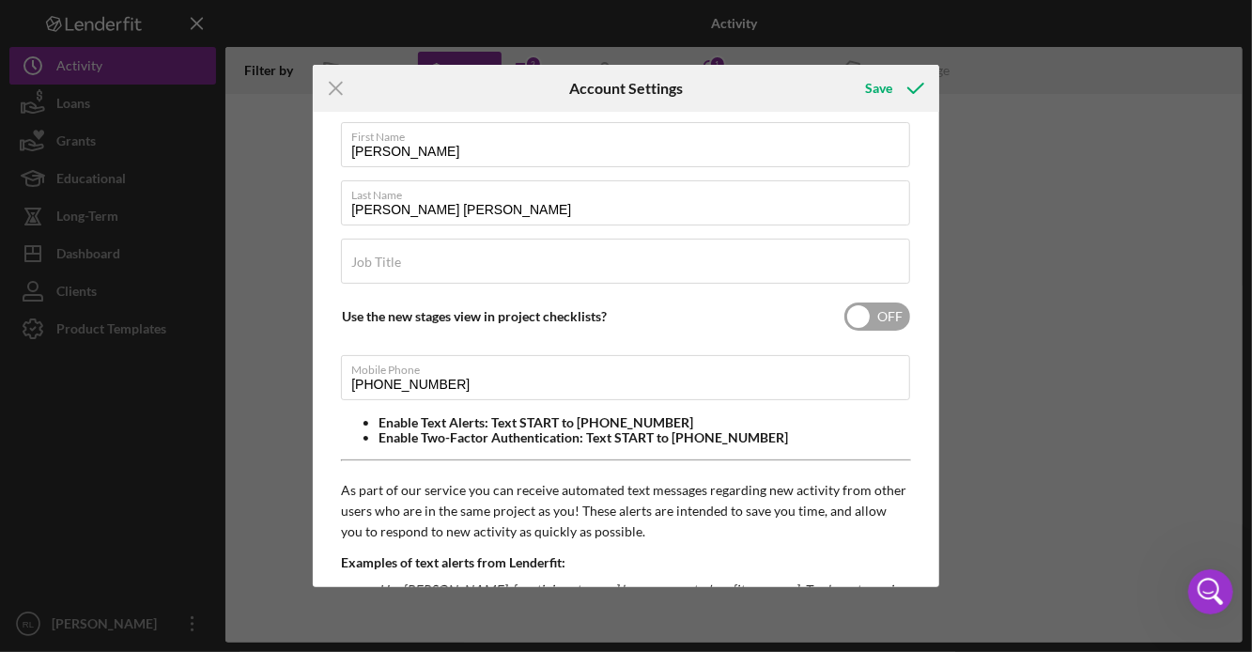
click at [869, 324] on input "checkbox" at bounding box center [877, 316] width 66 height 28
checkbox input "false"
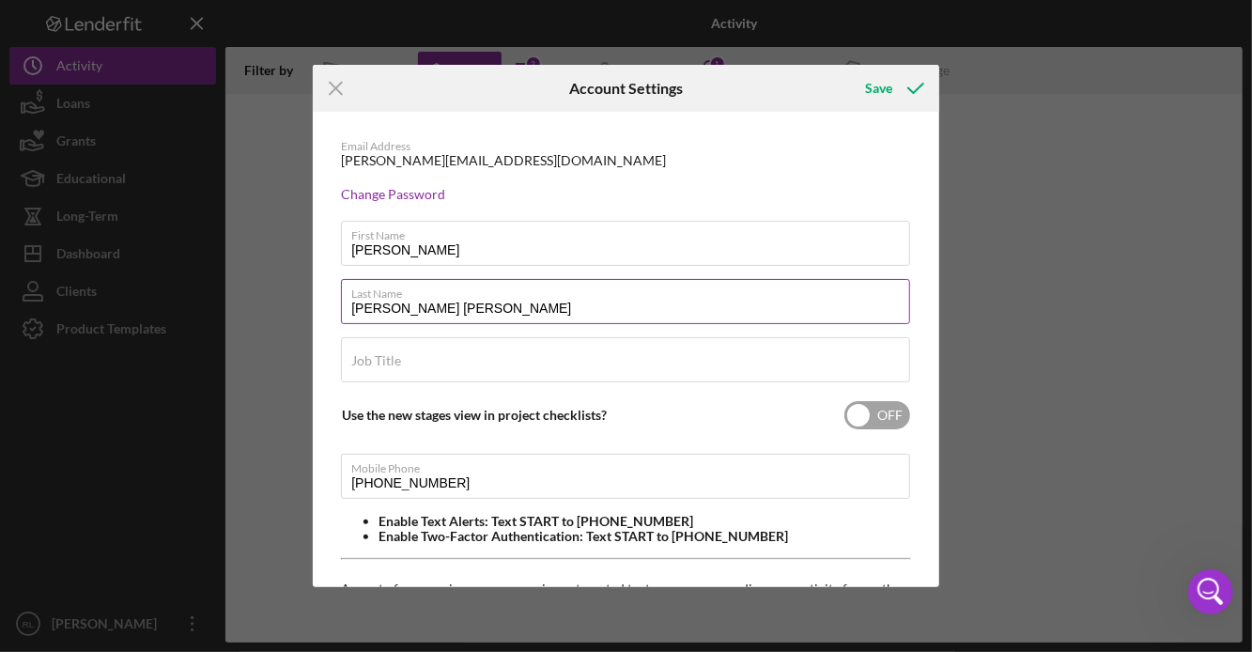
scroll to position [1, 0]
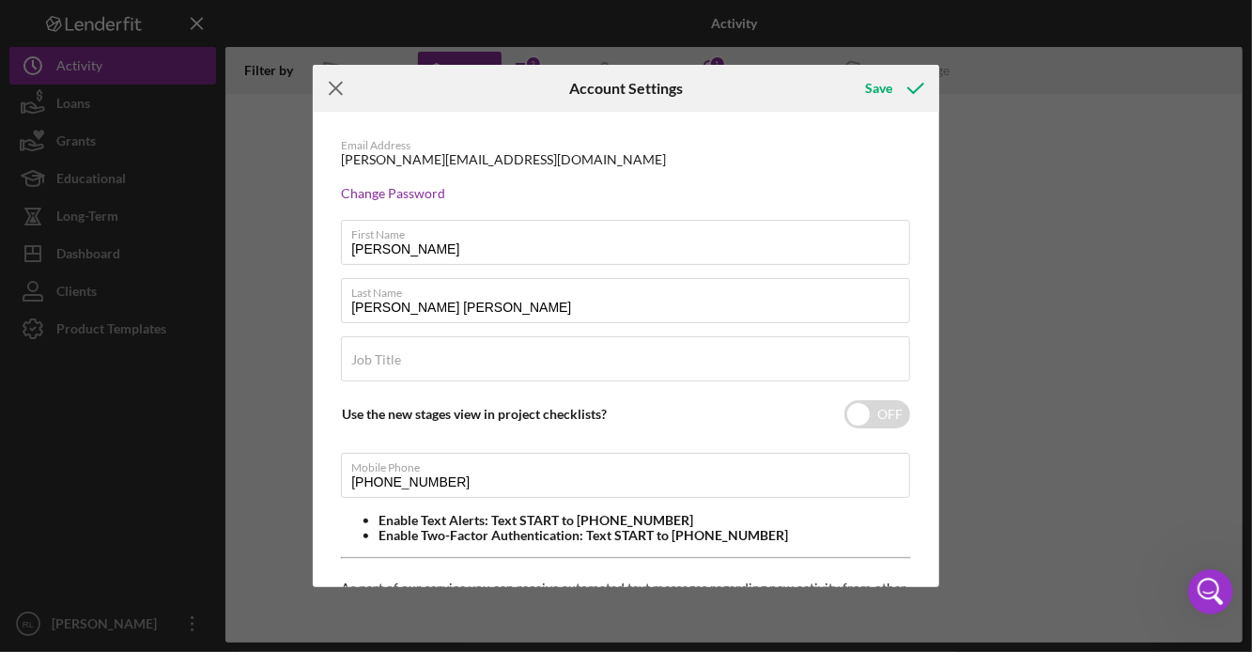
click at [331, 99] on icon "Icon/Menu Close" at bounding box center [336, 88] width 47 height 47
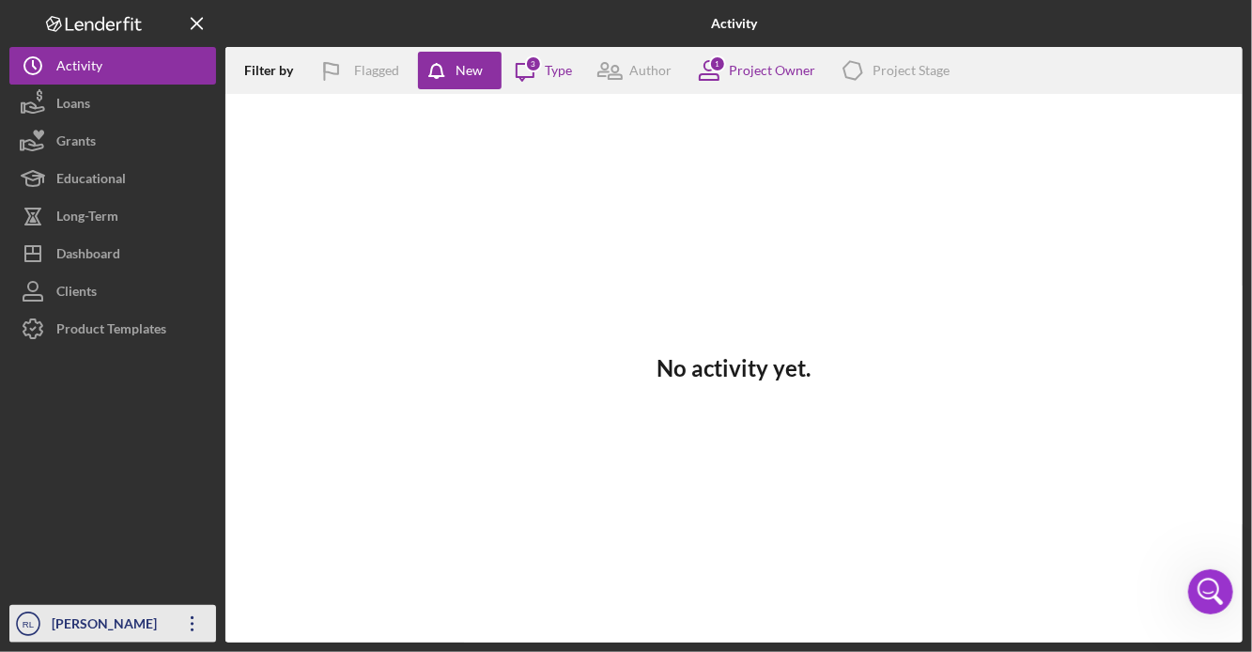
click at [188, 618] on icon "Icon/Overflow" at bounding box center [192, 623] width 47 height 47
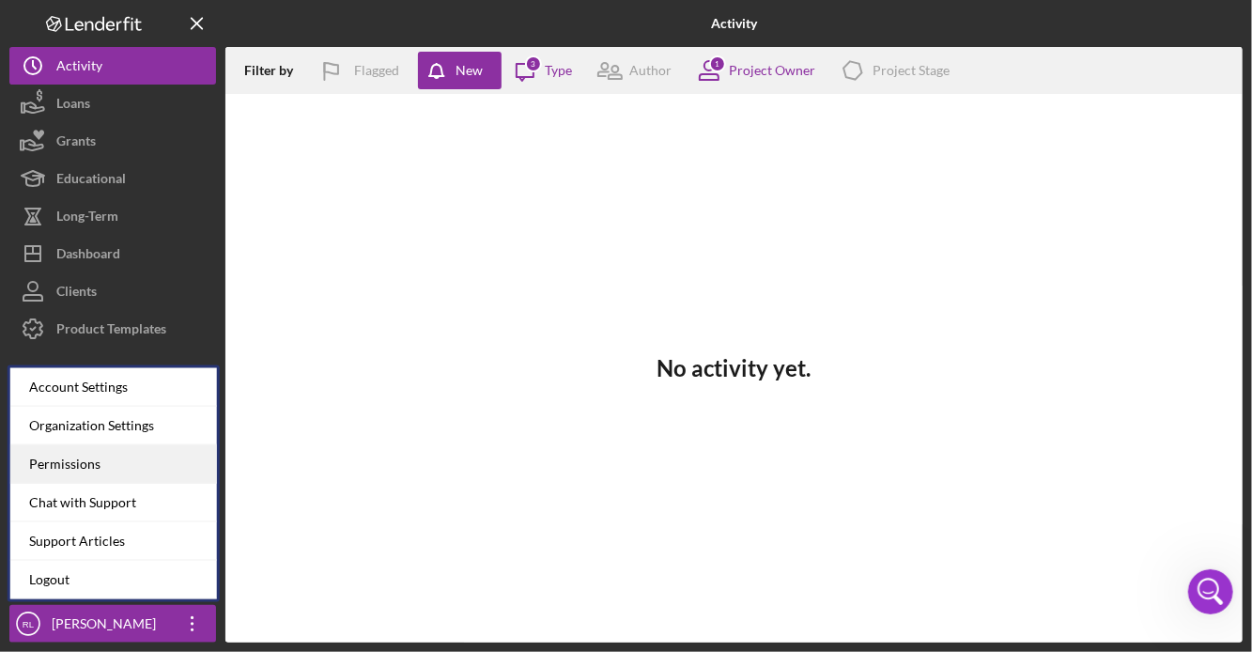
click at [165, 464] on div "Permissions" at bounding box center [113, 464] width 207 height 38
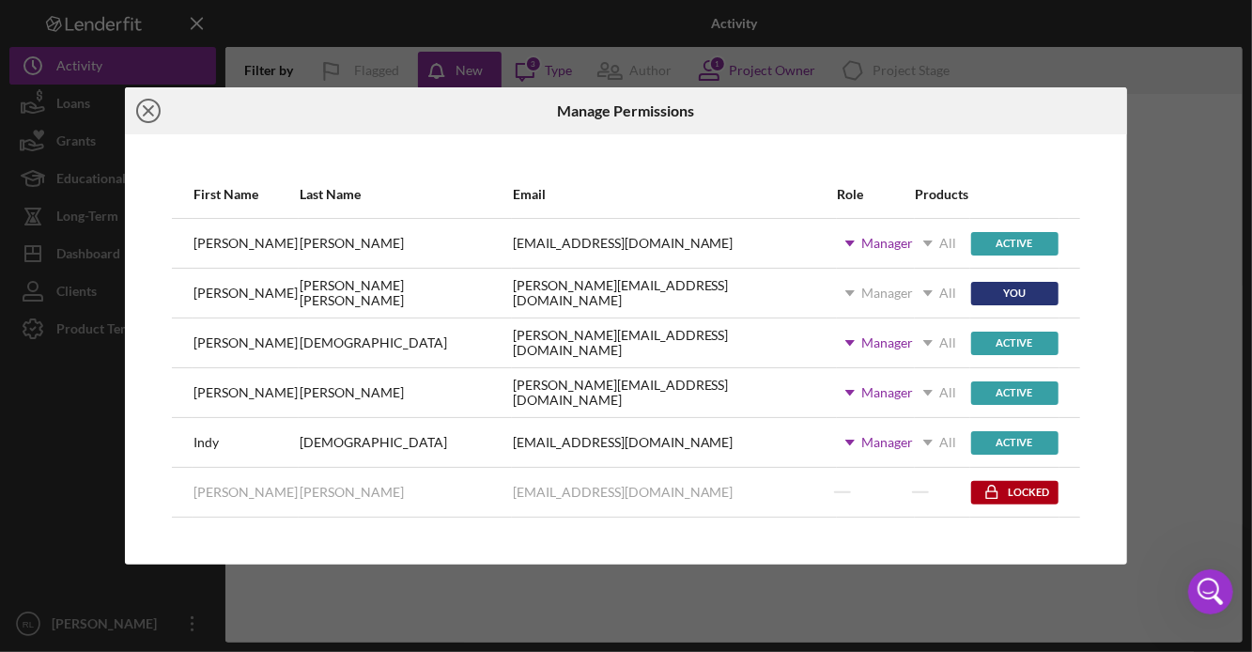
click at [138, 117] on icon "Icon/Close" at bounding box center [148, 110] width 47 height 47
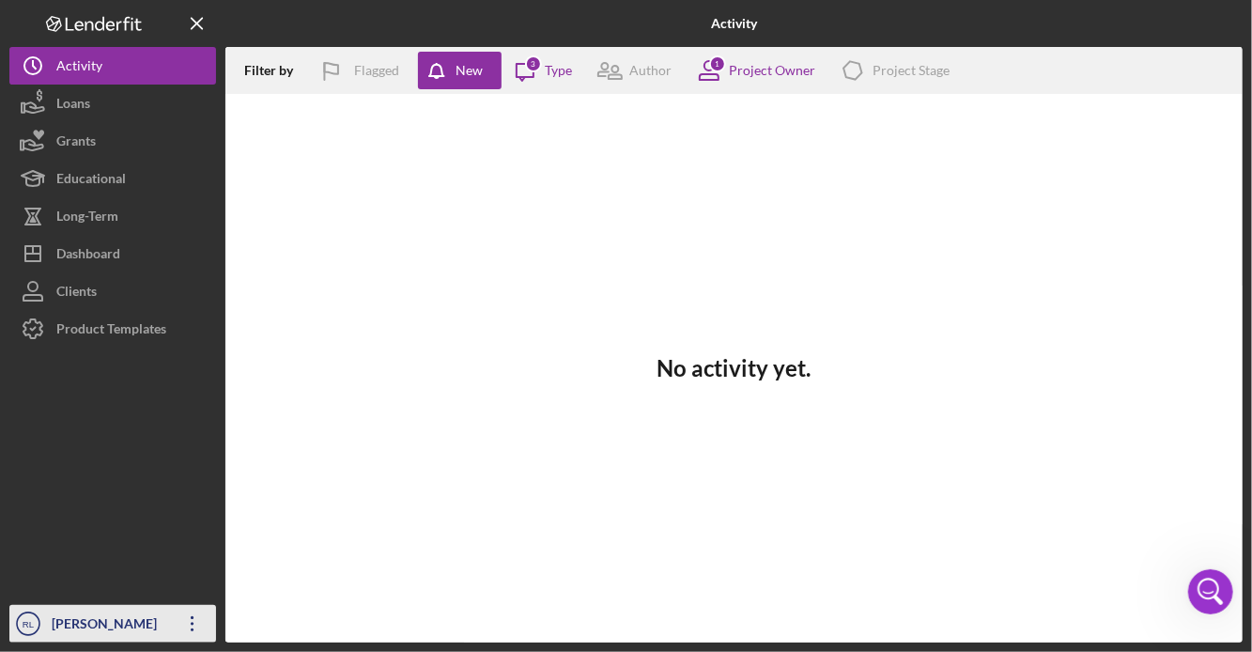
click at [187, 616] on icon "Icon/Overflow" at bounding box center [192, 623] width 47 height 47
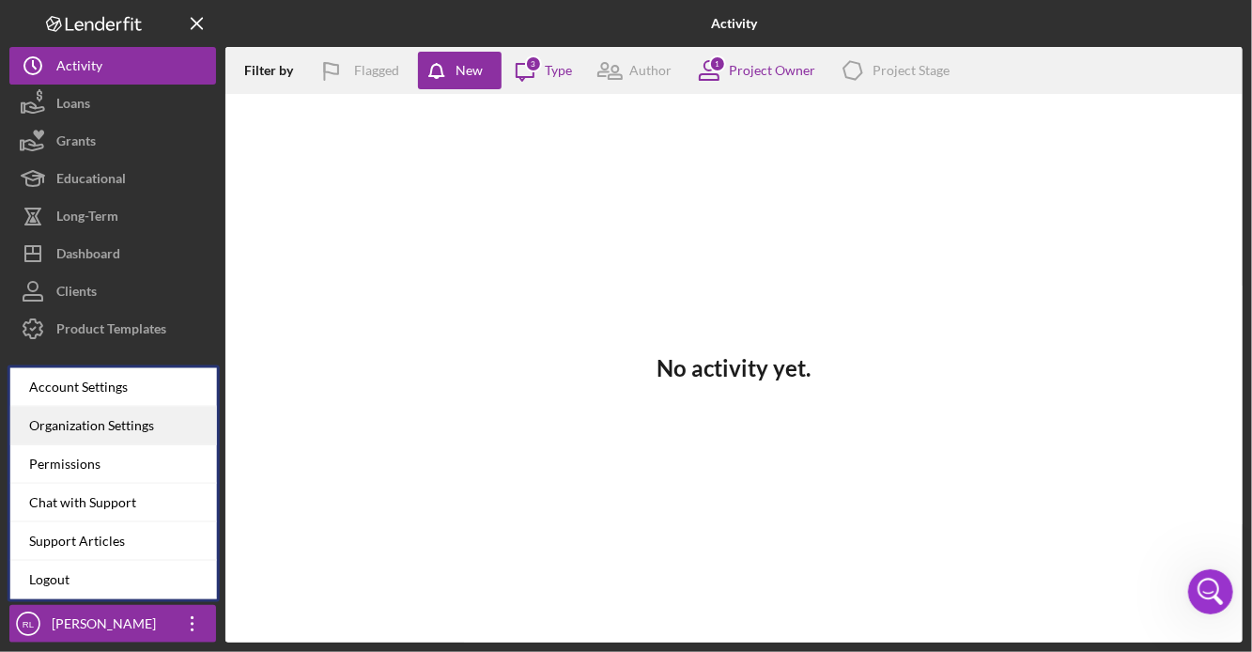
click at [181, 429] on div "Organization Settings" at bounding box center [113, 426] width 207 height 38
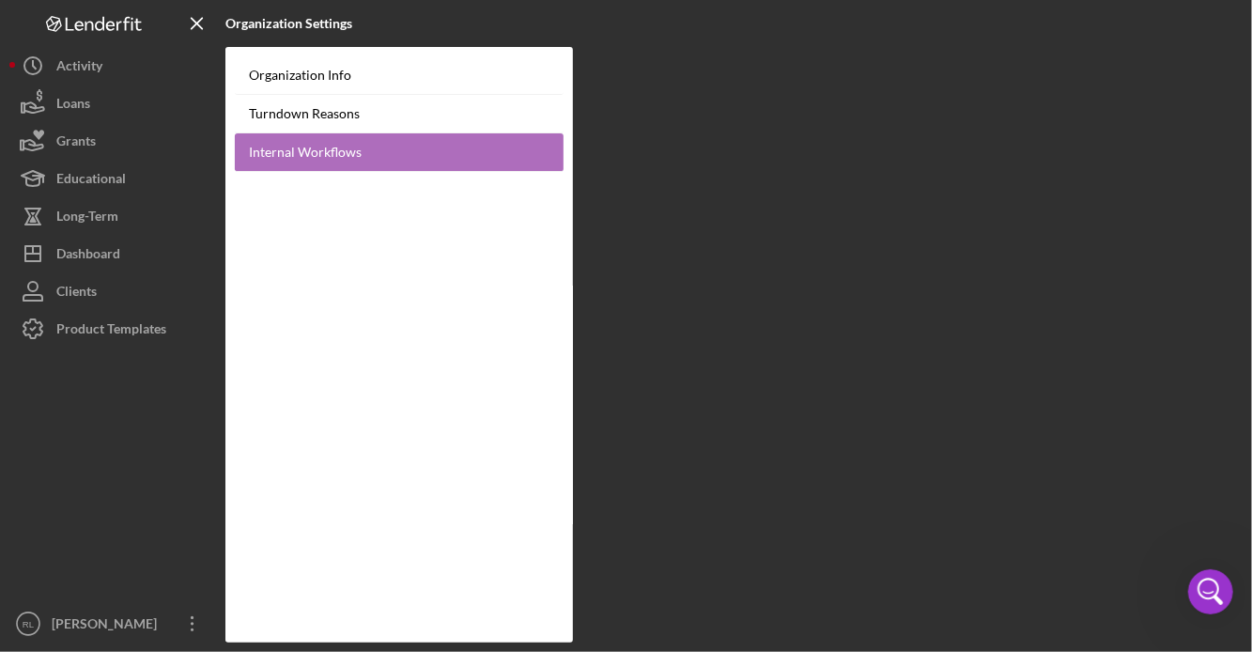
click at [414, 158] on link "Internal Workflows" at bounding box center [399, 152] width 329 height 38
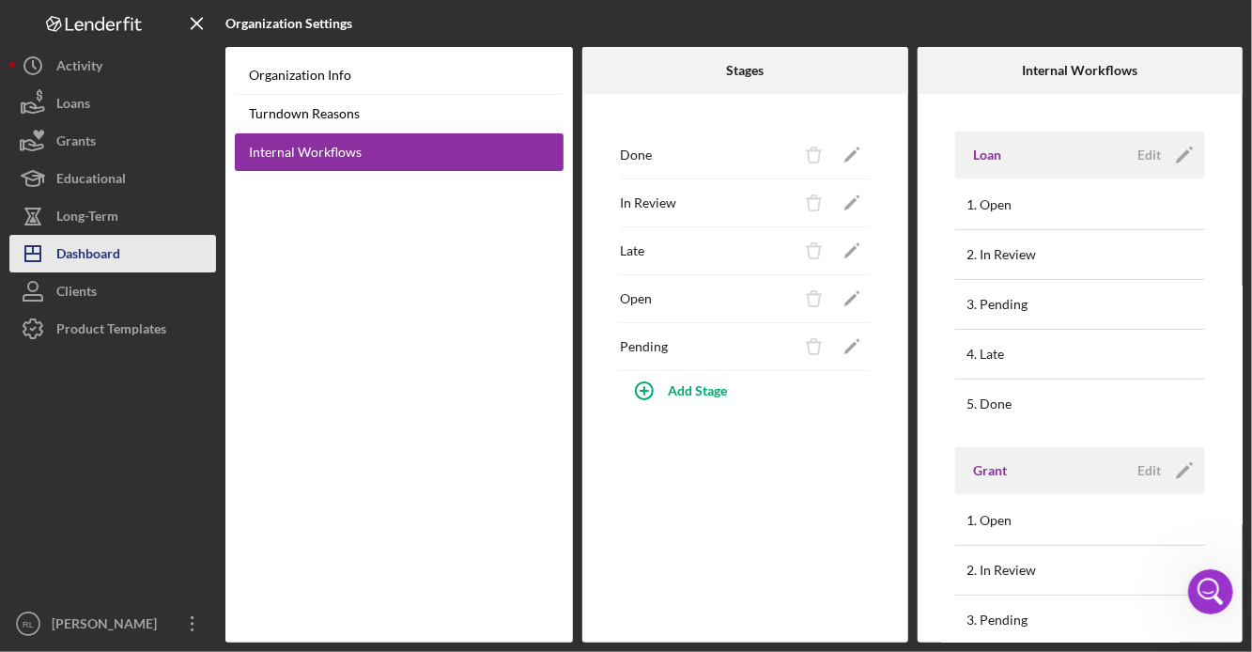
click at [82, 257] on div "Dashboard" at bounding box center [88, 256] width 64 height 42
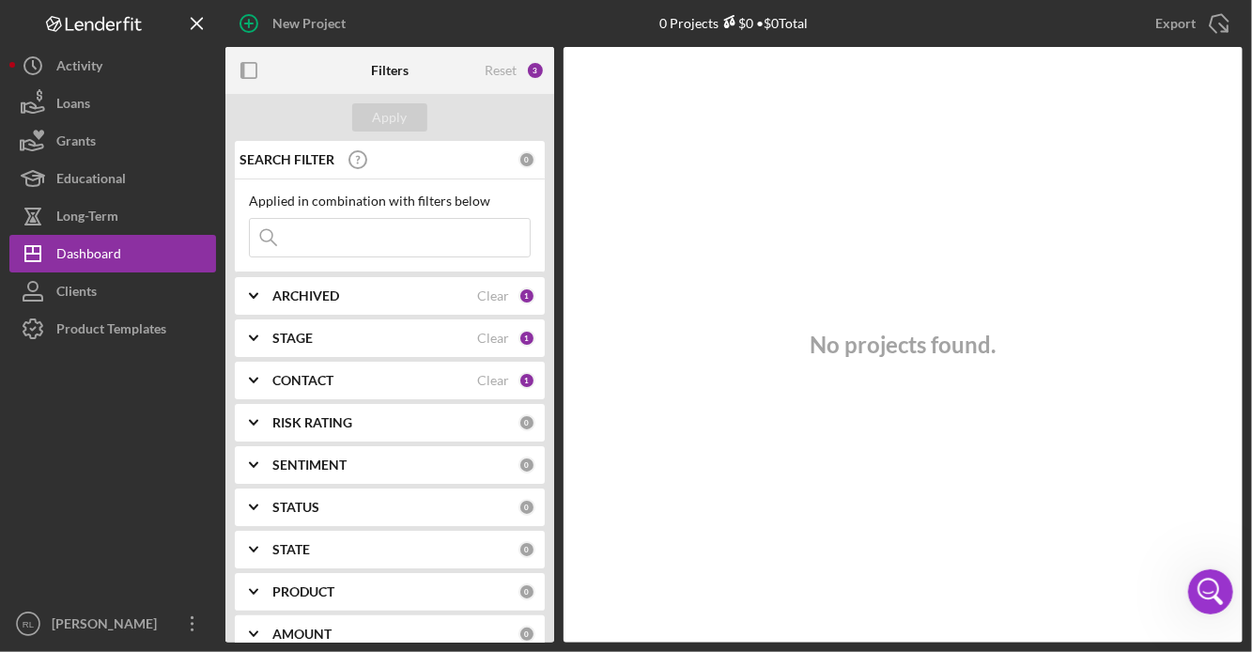
click at [300, 337] on b "STAGE" at bounding box center [292, 338] width 40 height 15
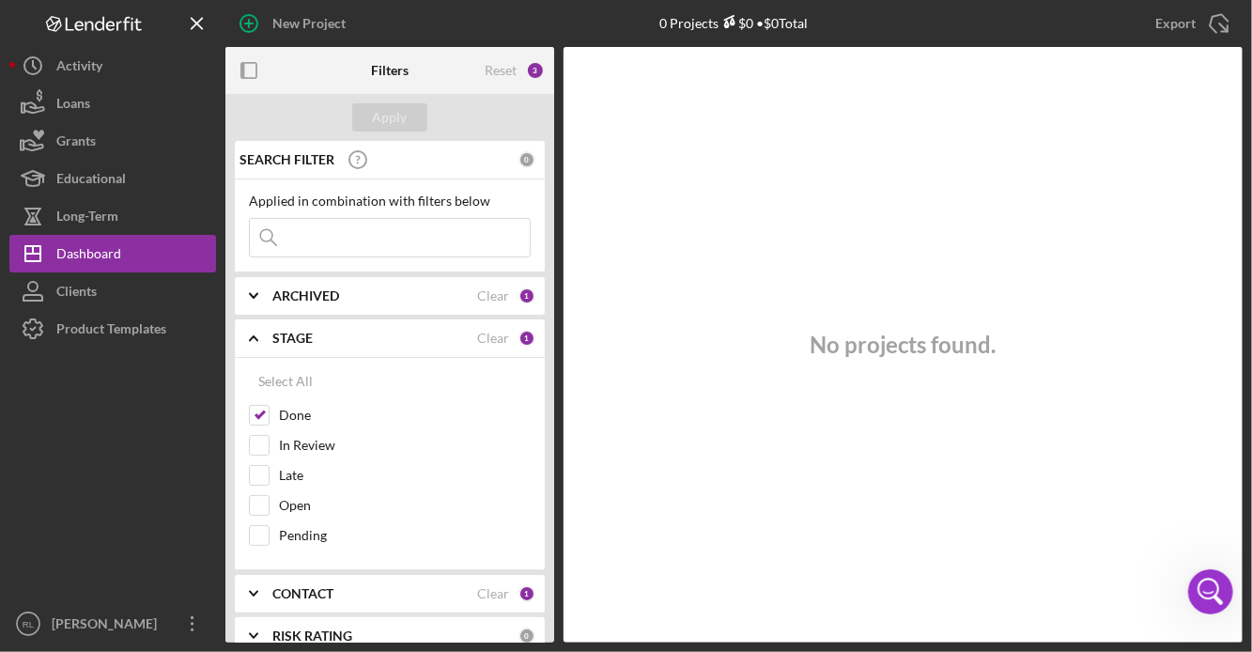
scroll to position [5, 0]
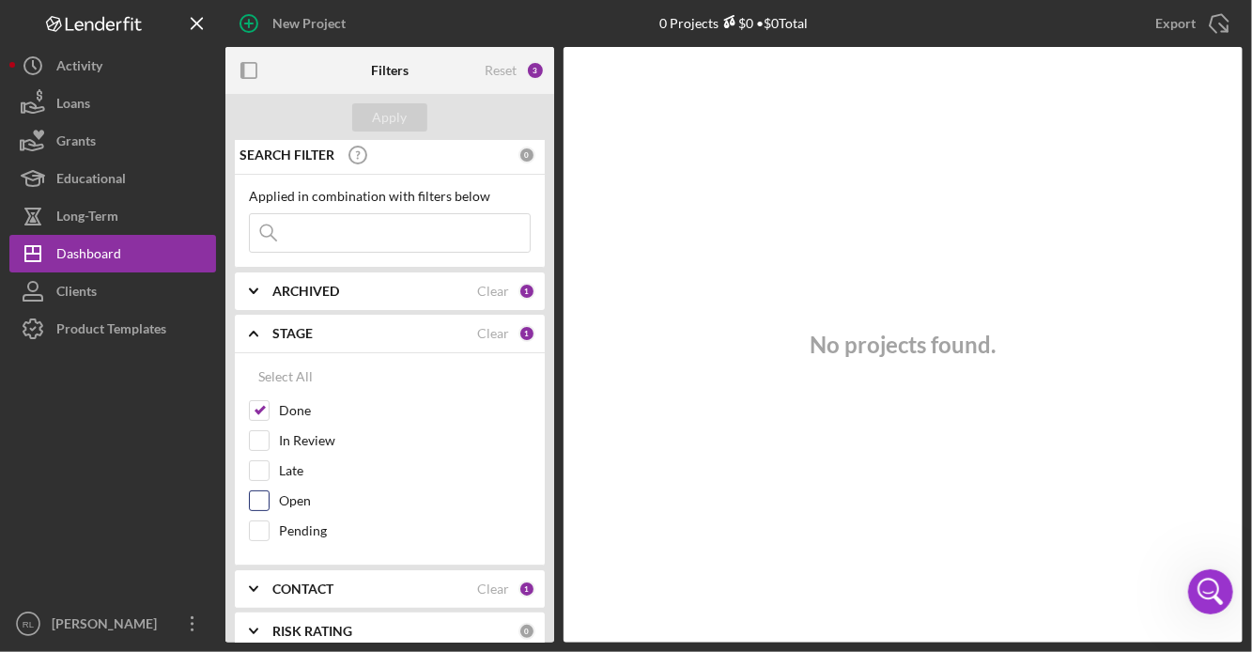
click at [259, 495] on input "Open" at bounding box center [259, 500] width 19 height 19
checkbox input "true"
click at [252, 538] on input "Pending" at bounding box center [259, 530] width 19 height 19
checkbox input "true"
click at [400, 119] on div "Apply" at bounding box center [390, 117] width 35 height 28
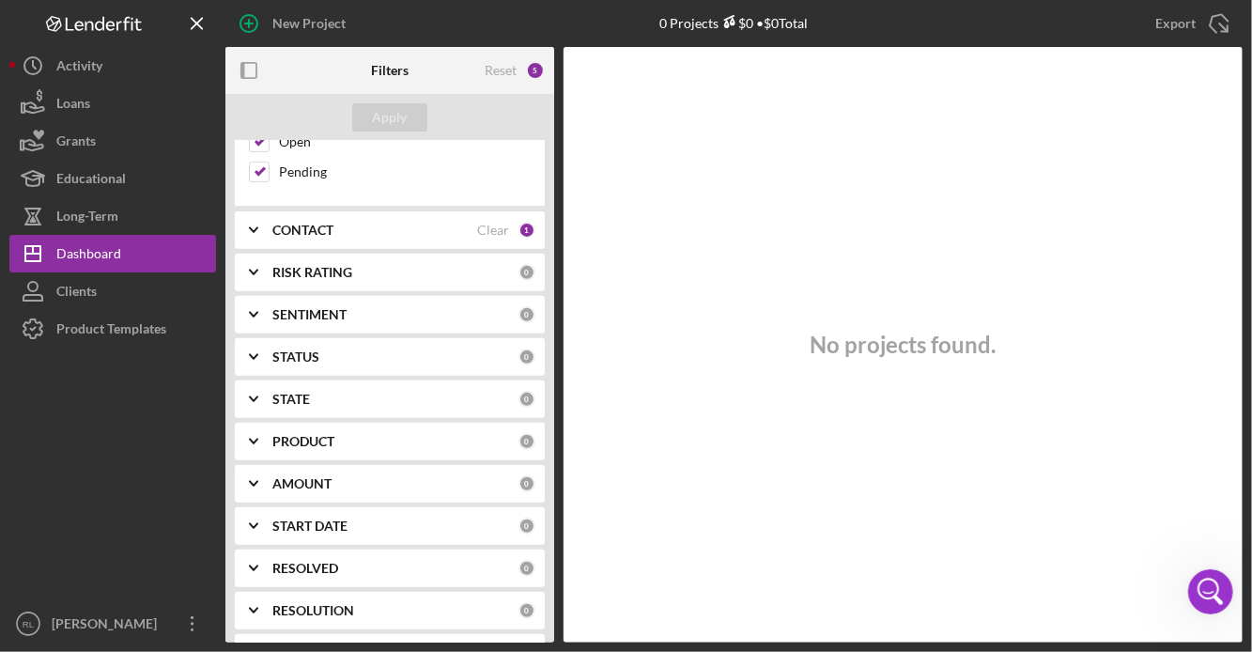
scroll to position [492, 0]
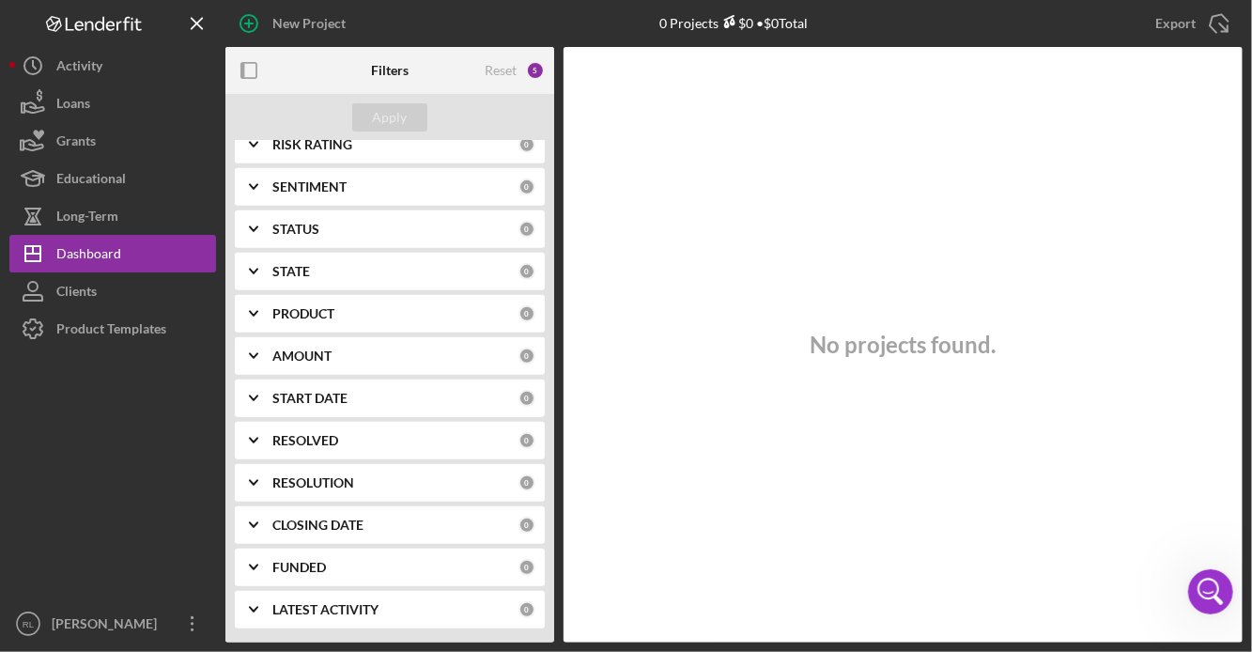
click at [323, 320] on b "PRODUCT" at bounding box center [303, 313] width 62 height 15
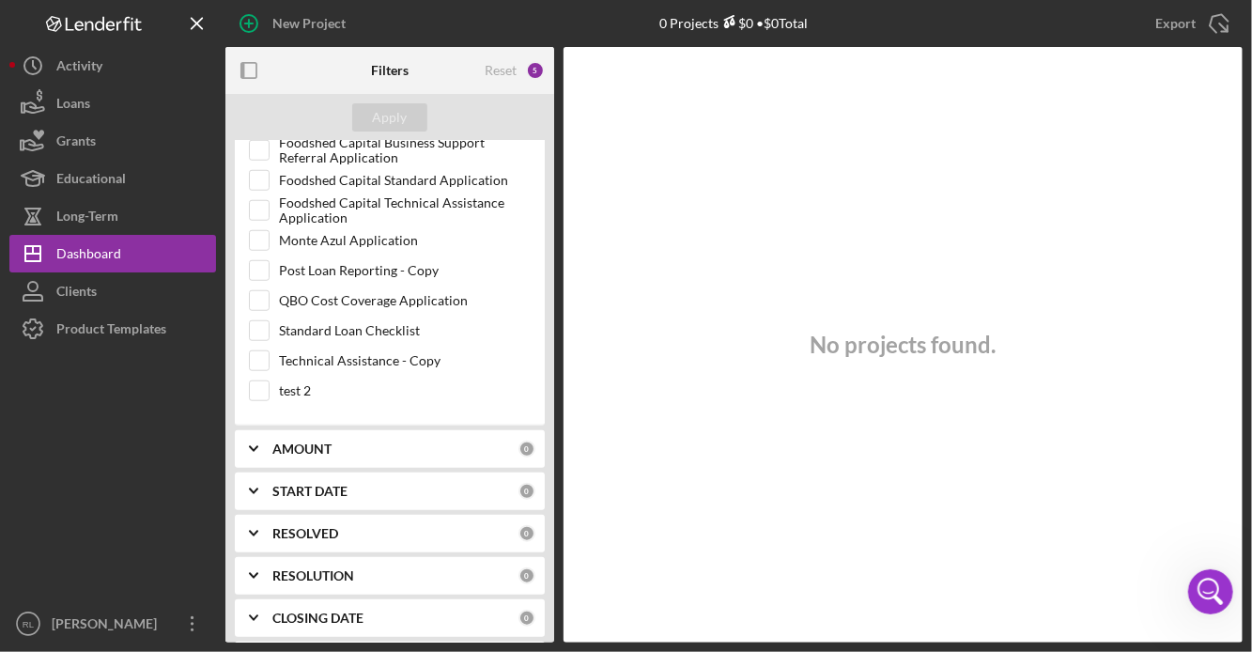
scroll to position [948, 0]
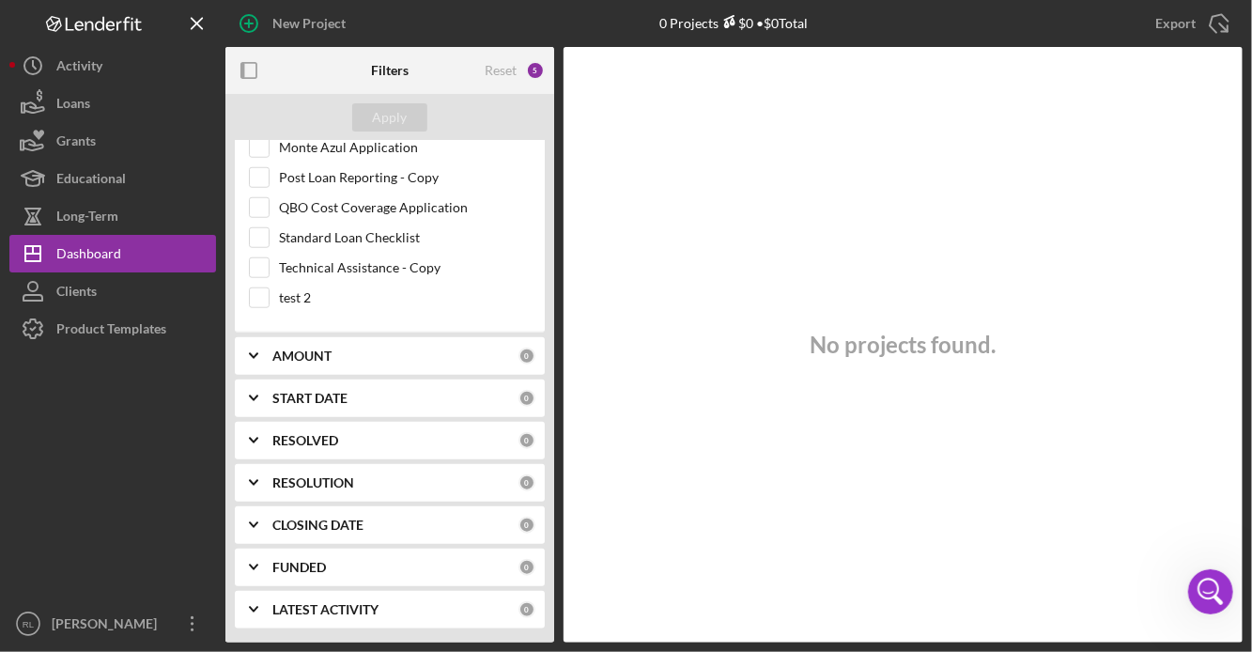
click at [312, 351] on b "AMOUNT" at bounding box center [301, 355] width 59 height 15
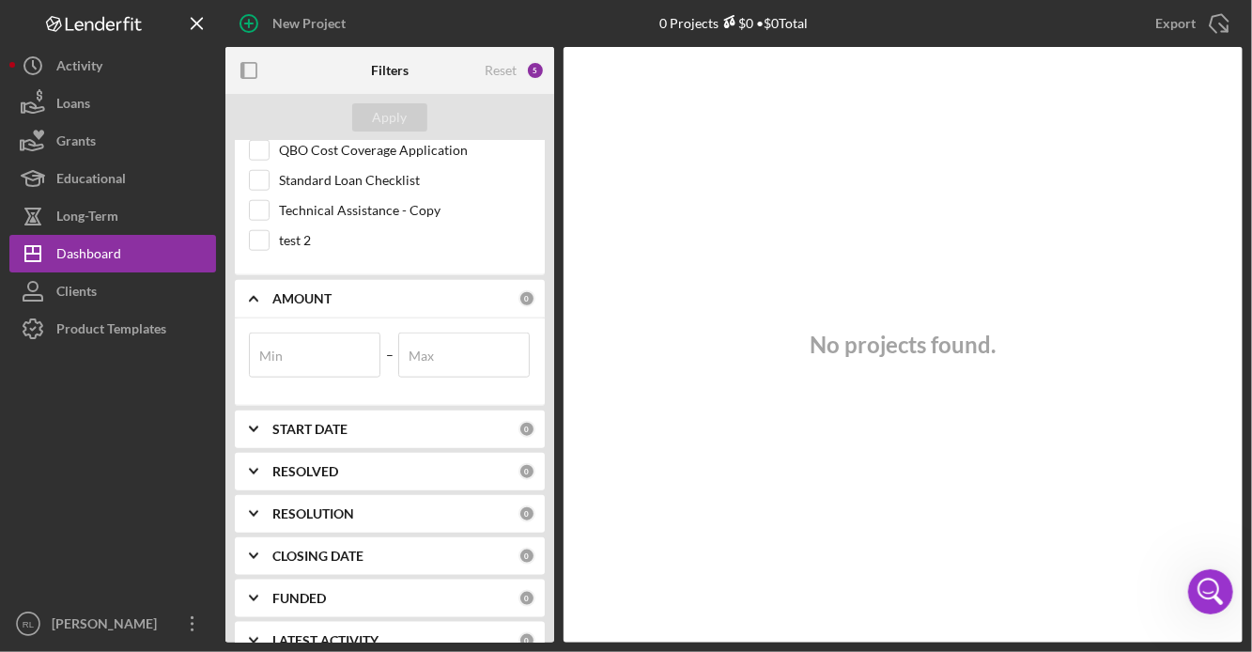
scroll to position [1014, 0]
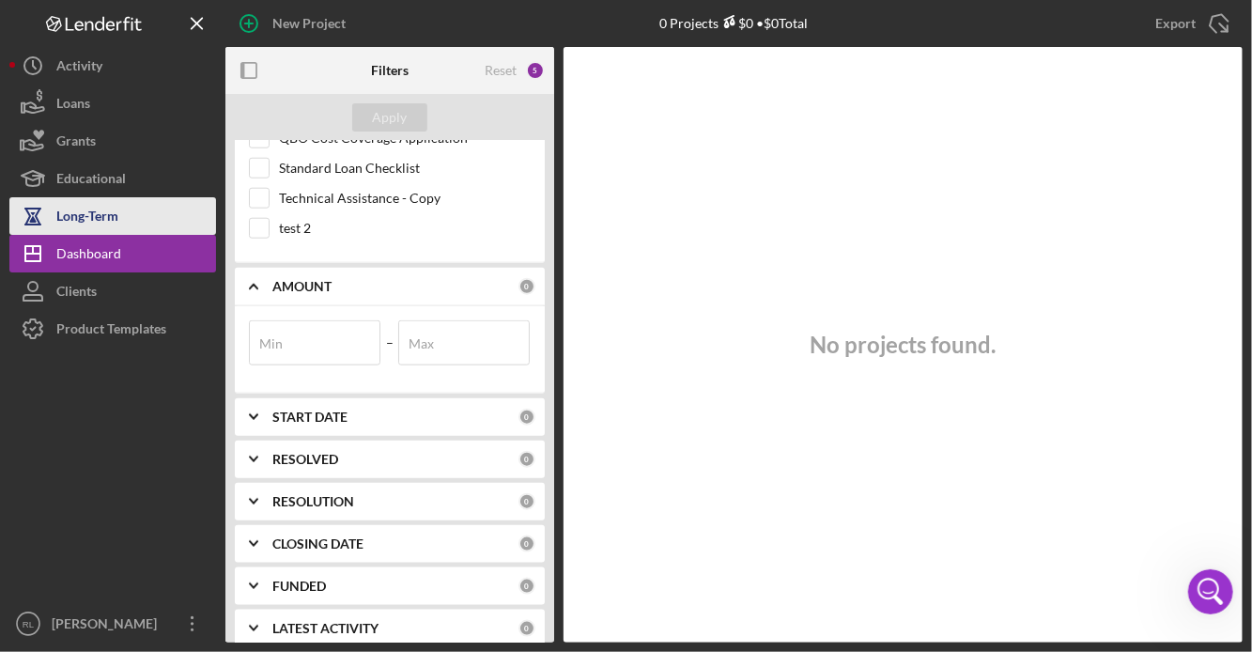
click at [147, 216] on button "Long-Term" at bounding box center [112, 216] width 207 height 38
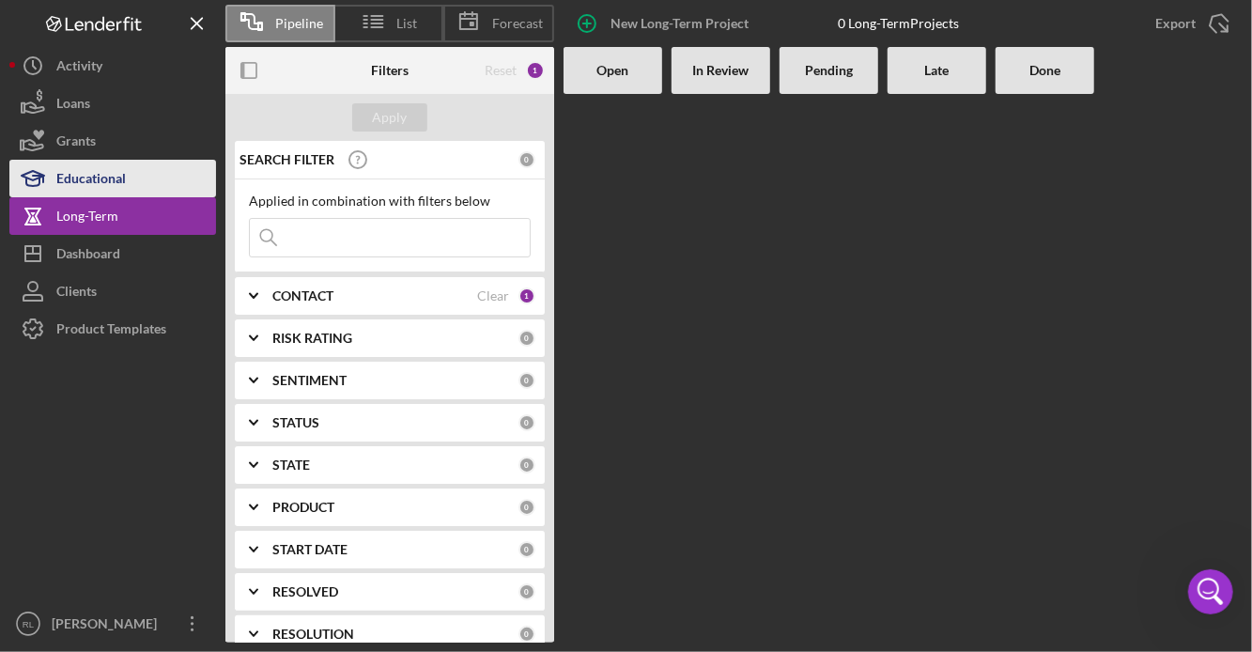
click at [138, 177] on button "Educational" at bounding box center [112, 179] width 207 height 38
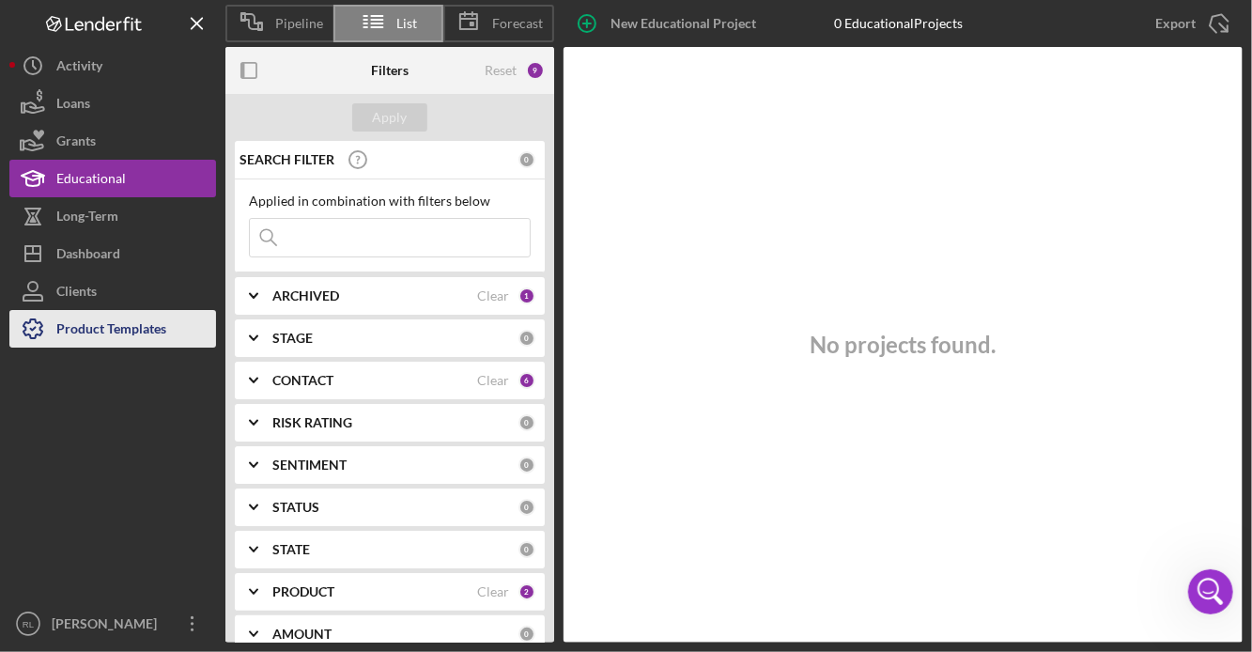
click at [83, 320] on div "Product Templates" at bounding box center [111, 331] width 110 height 42
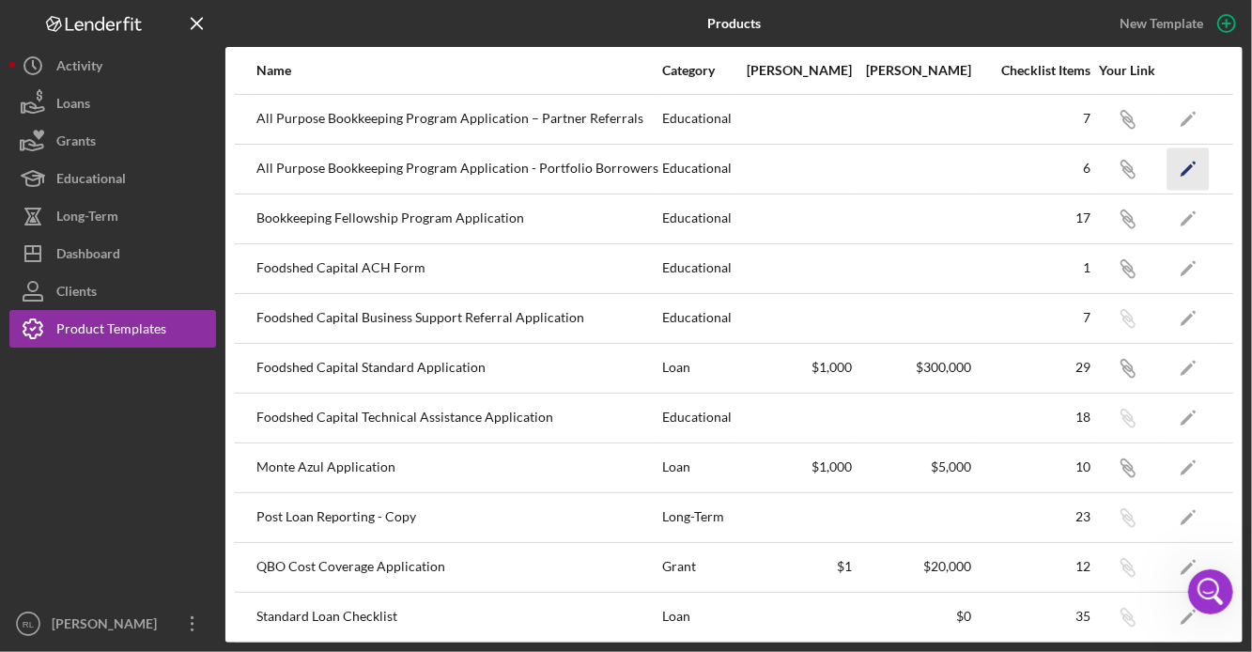
click at [1175, 178] on icon "Icon/Edit" at bounding box center [1188, 168] width 42 height 42
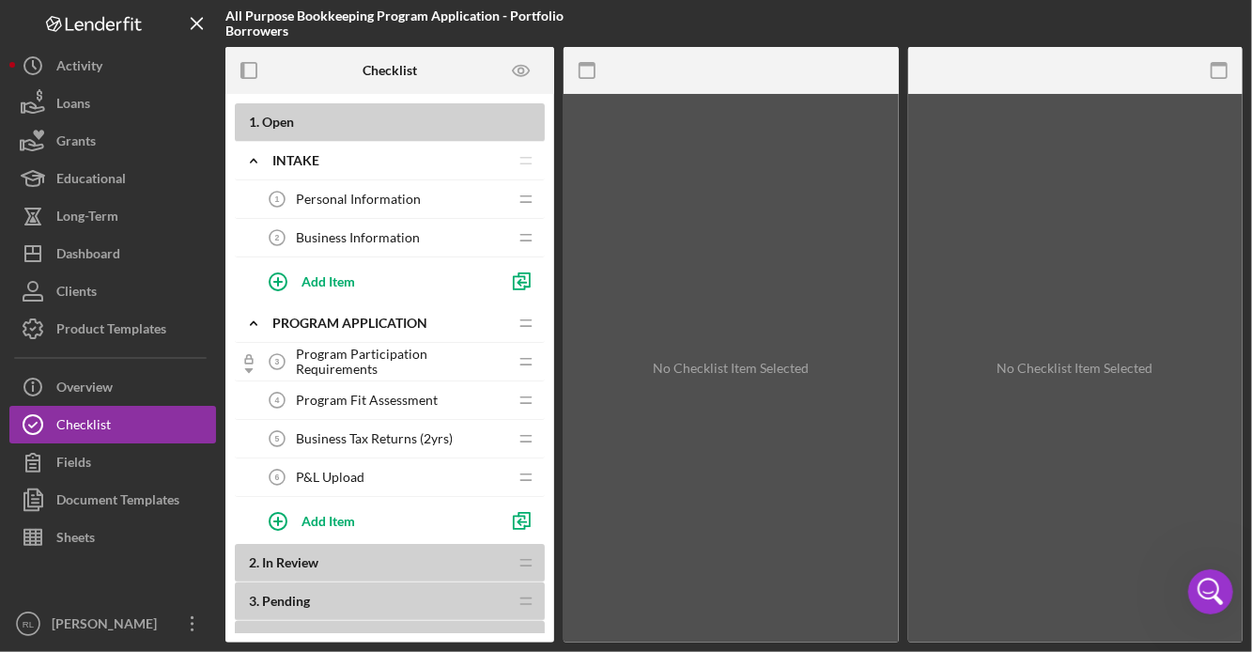
click at [376, 363] on span "Program Participation Requirements" at bounding box center [401, 361] width 211 height 30
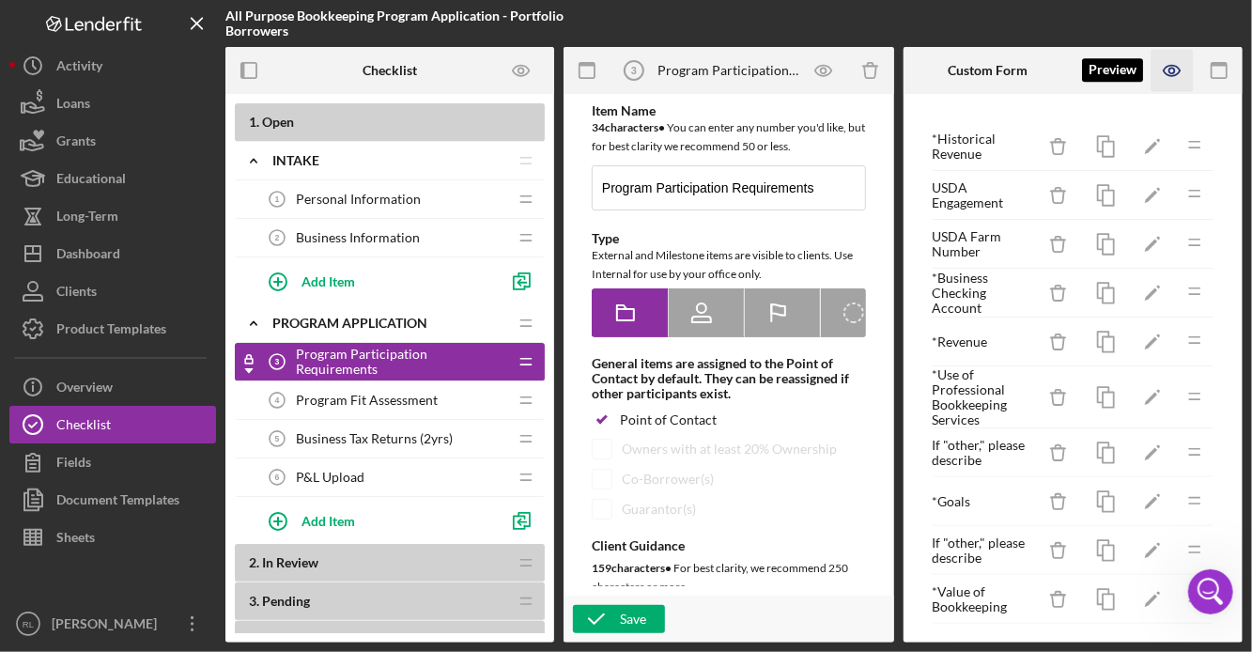
click at [1184, 73] on icon "button" at bounding box center [1172, 71] width 42 height 42
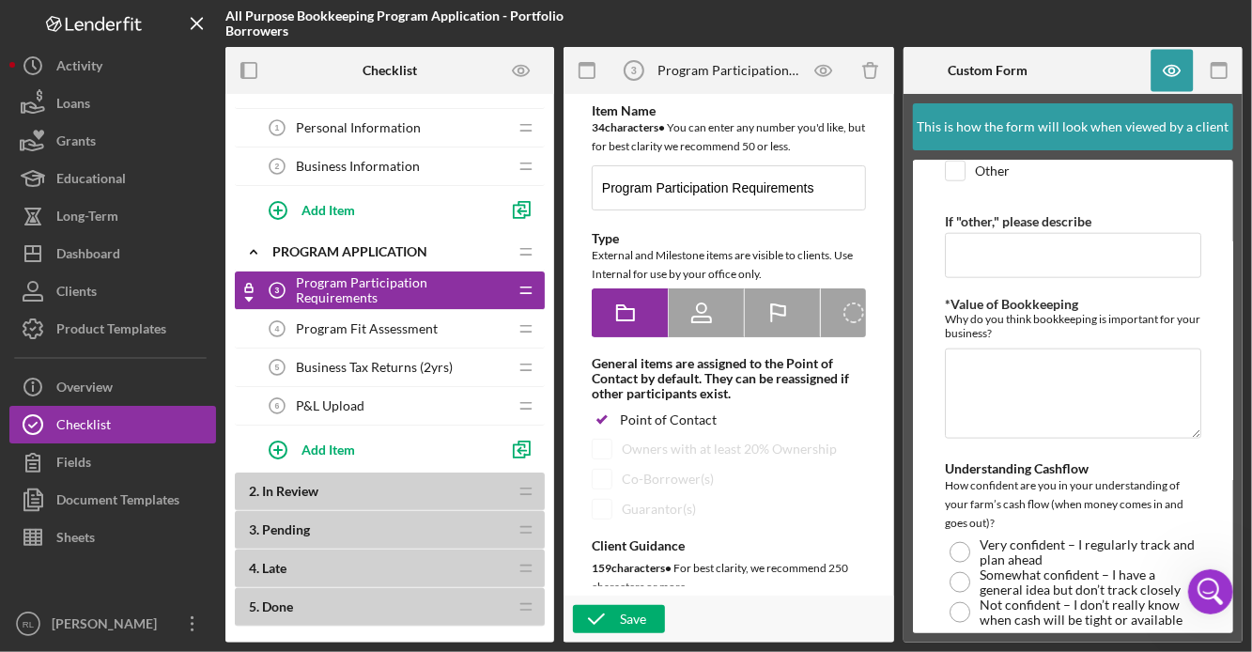
scroll to position [1155, 0]
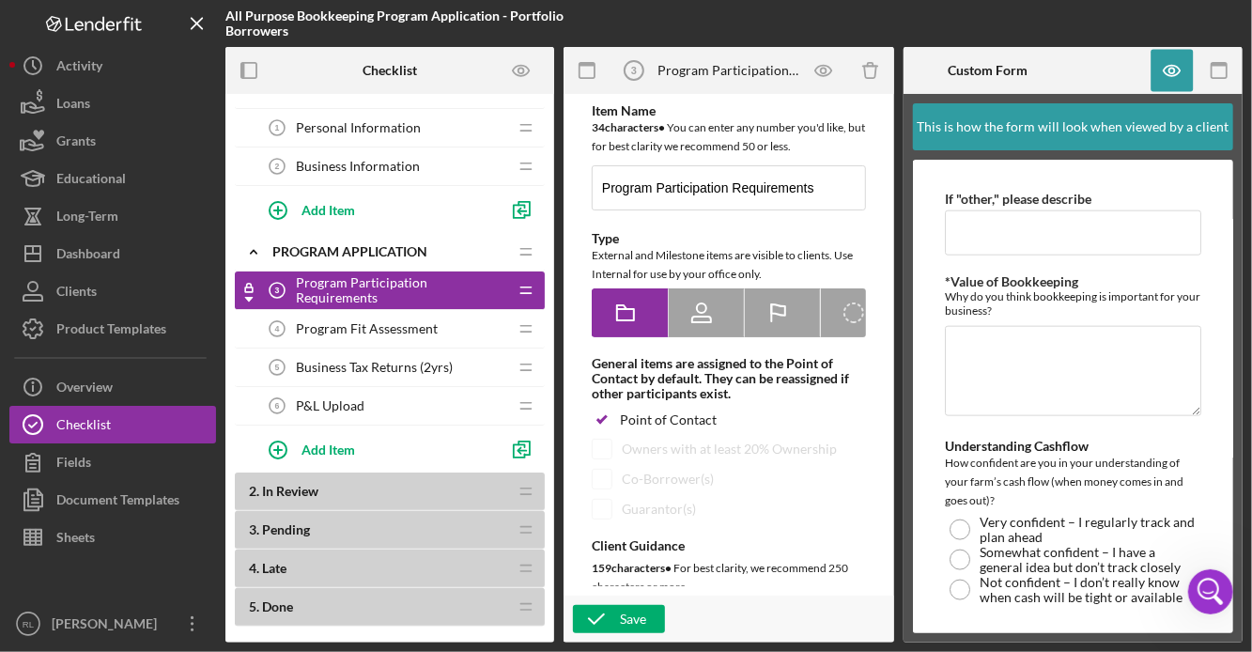
click at [362, 328] on span "Program Fit Assessment" at bounding box center [367, 328] width 142 height 15
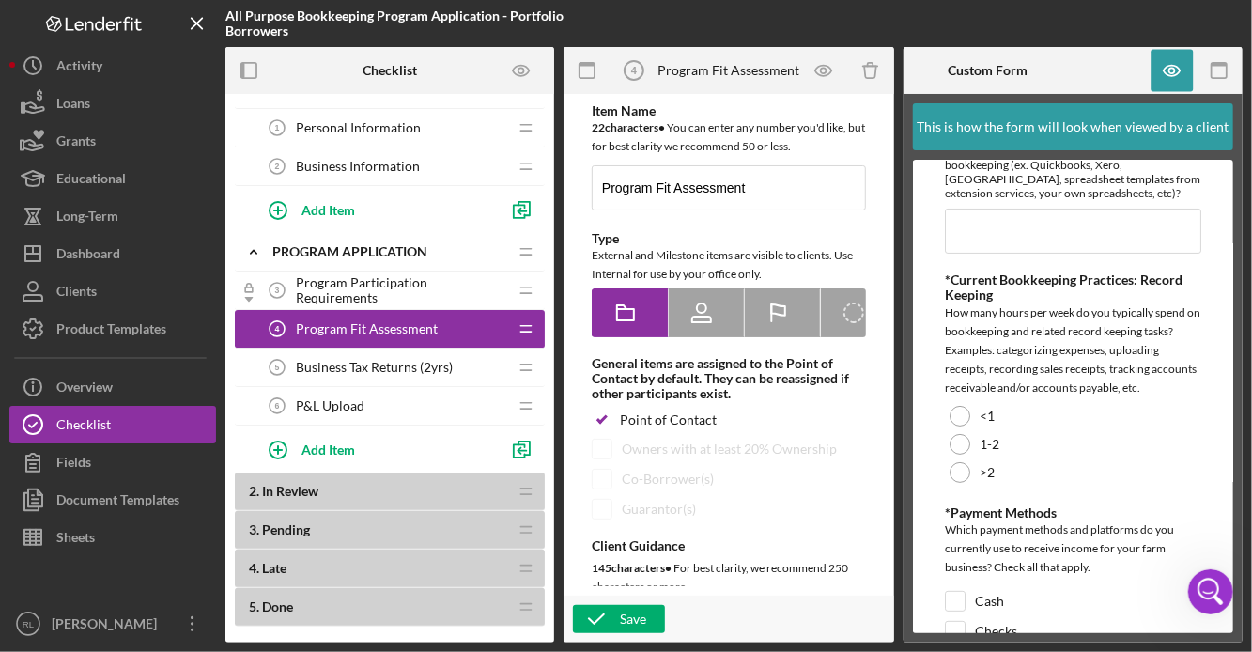
scroll to position [158, 0]
click at [1179, 66] on icon "button" at bounding box center [1172, 71] width 42 height 42
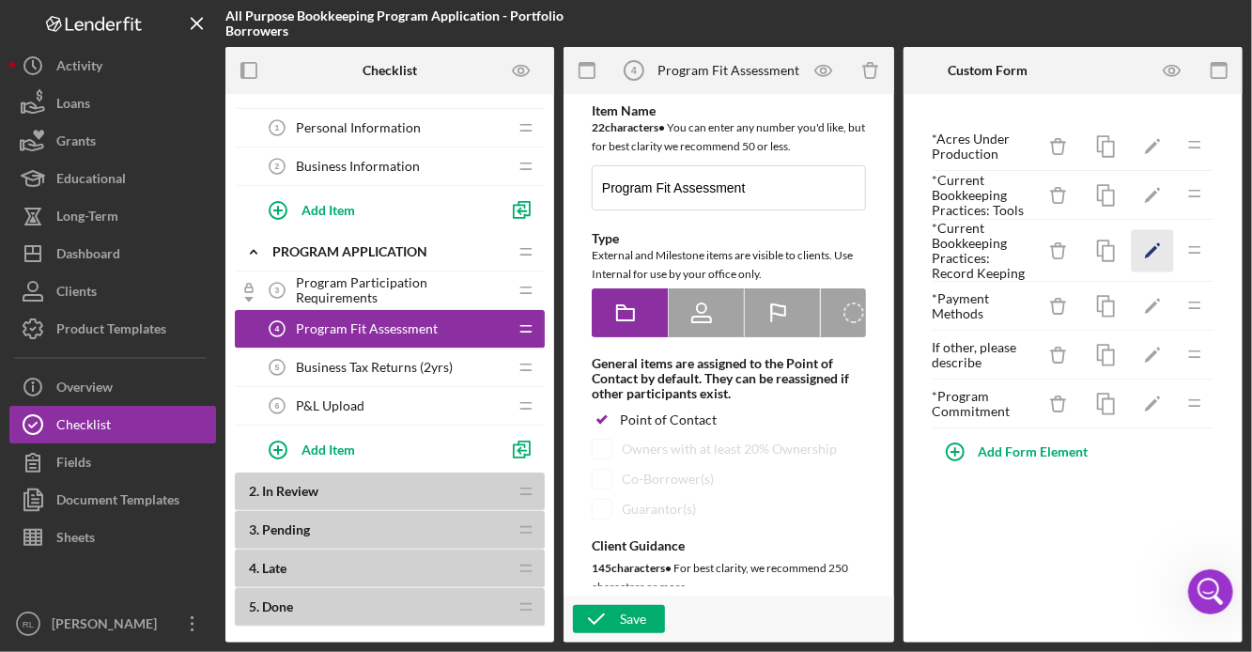
click at [1152, 255] on icon "Icon/Edit" at bounding box center [1152, 251] width 42 height 42
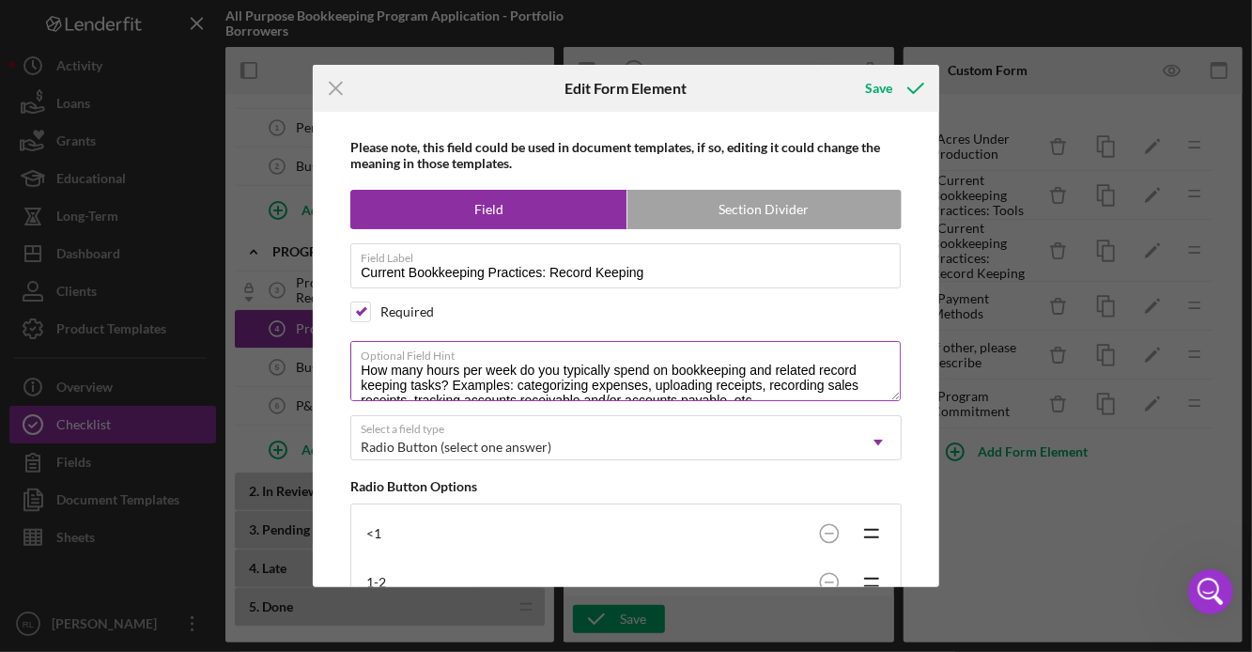
scroll to position [29, 0]
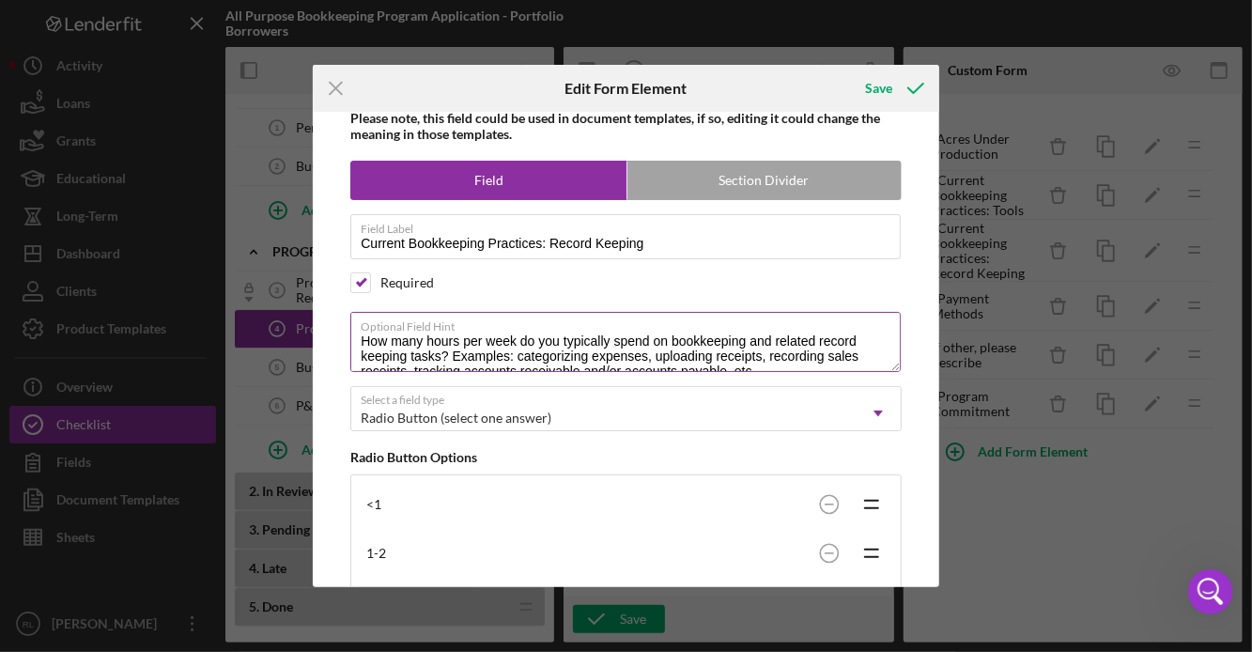
click at [513, 359] on textarea "How many hours per week do you typically spend on bookkeeping and related recor…" at bounding box center [625, 342] width 550 height 60
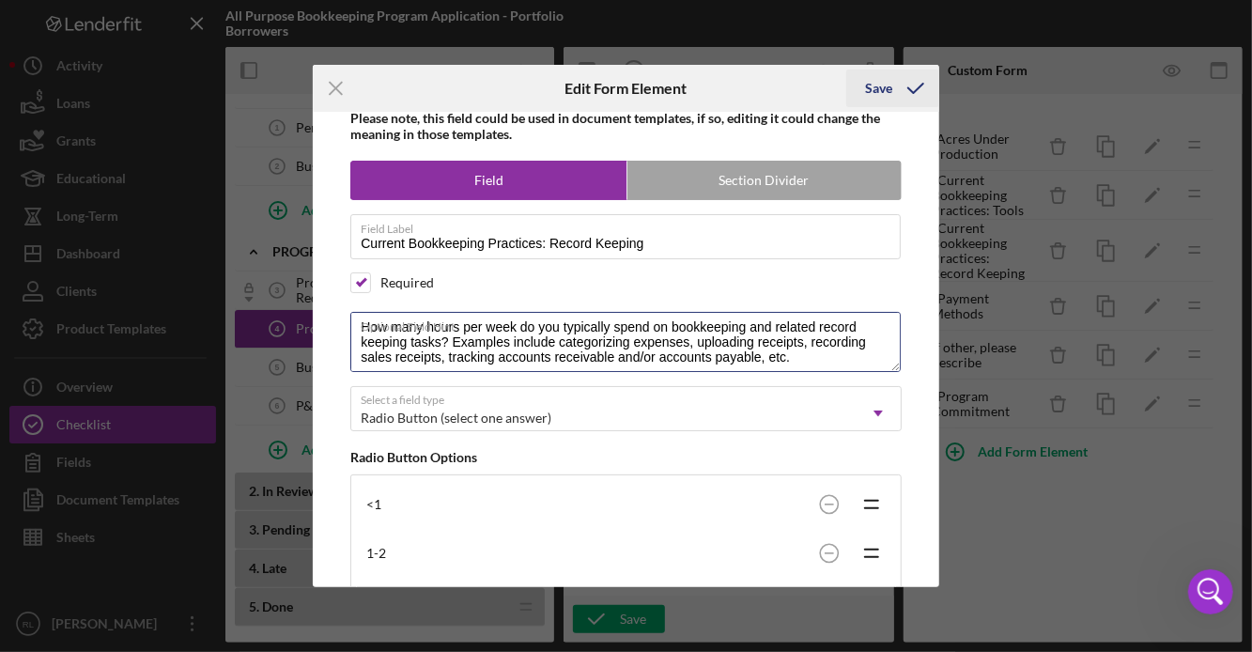
type textarea "How many hours per week do you typically spend on bookkeeping and related recor…"
click at [886, 100] on div "Save" at bounding box center [878, 88] width 27 height 38
